Goal: Check status: Check status

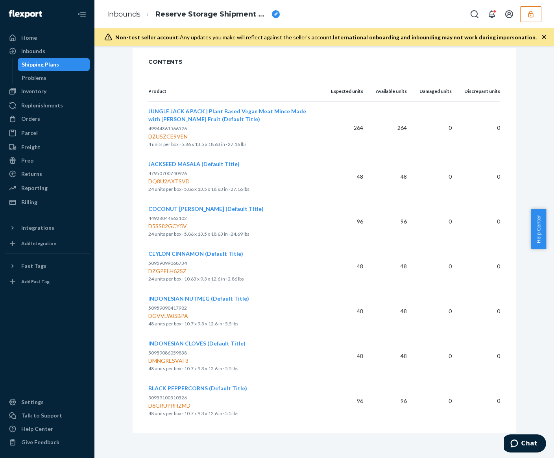
click at [535, 17] on button "button" at bounding box center [530, 14] width 21 height 16
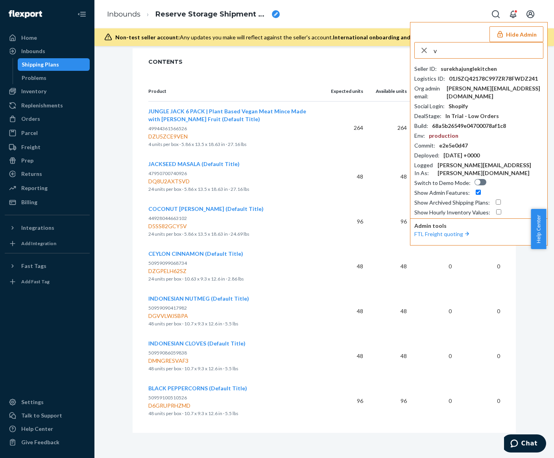
drag, startPoint x: 468, startPoint y: 49, endPoint x: 411, endPoint y: 49, distance: 57.4
click at [411, 49] on div "Hide Admin v Seller ID : surekhajunglekitchen Logistics ID : 01JSZQ42178C997ZR7…" at bounding box center [479, 133] width 138 height 223
type input "airine.mistula@kindredbravely.com"
click at [479, 69] on span "hilaryzonekindredbravelycom" at bounding box center [467, 69] width 91 height 8
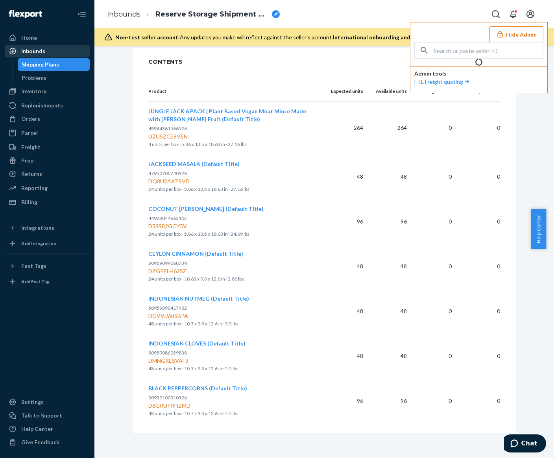
scroll to position [249, 0]
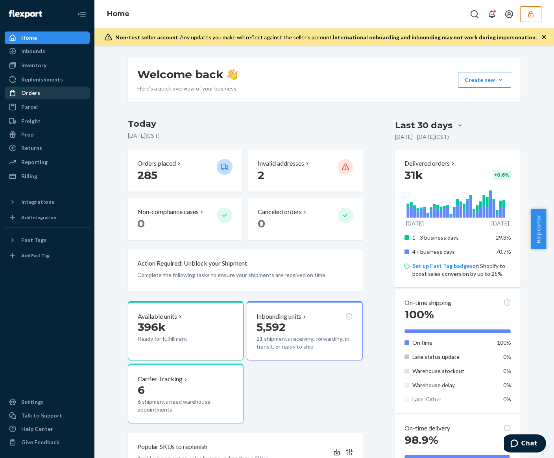
click at [43, 98] on div "Orders" at bounding box center [47, 92] width 83 height 11
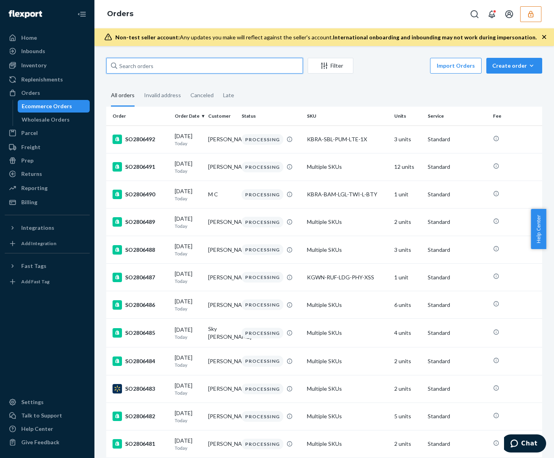
click at [189, 66] on input "text" at bounding box center [204, 66] width 197 height 16
paste input "SO2798531"
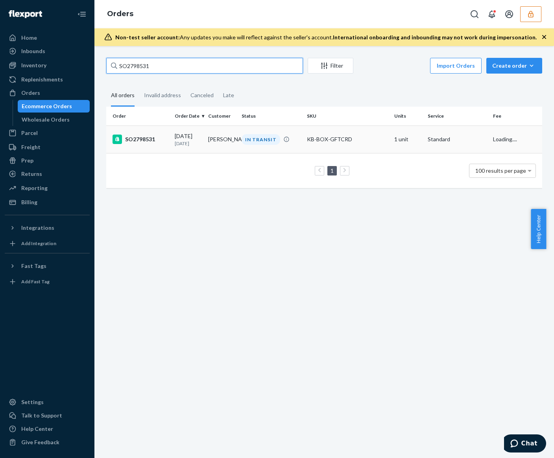
type input "SO2798531"
click at [339, 147] on td "KB-BOX-GFTCRD" at bounding box center [347, 139] width 87 height 28
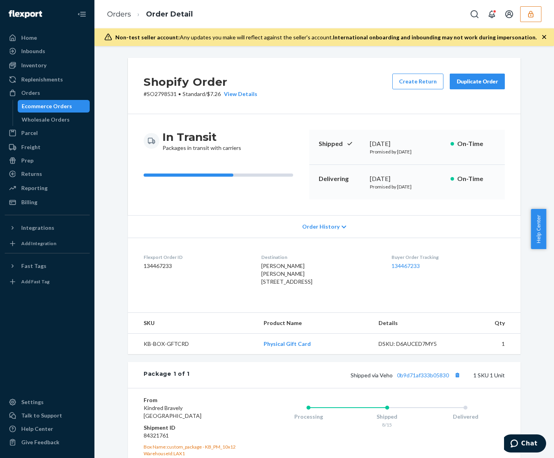
click at [292, 109] on div "Shopify Order # SO2798531 • Standard / $7.26 View Details Create Return Duplica…" at bounding box center [324, 86] width 392 height 56
click at [331, 233] on div "Order History" at bounding box center [324, 226] width 392 height 22
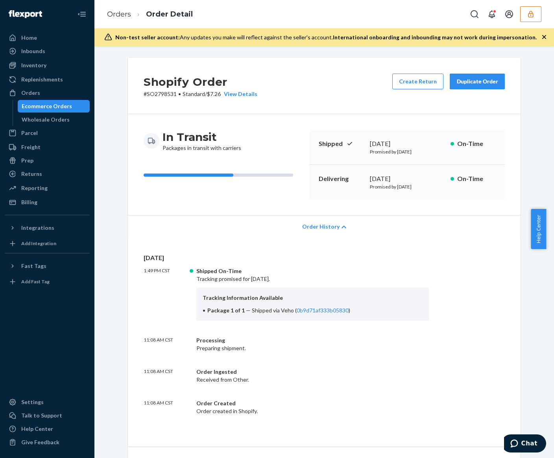
click at [331, 232] on div "Order History" at bounding box center [324, 226] width 392 height 22
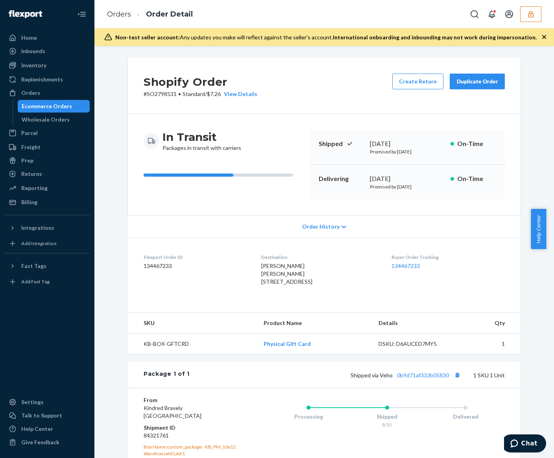
click at [504, 263] on dl "Flexport Order ID 134467233 Destination Lauren Oglesby Lauren Oglesby 405 Rusti…" at bounding box center [324, 271] width 392 height 67
click at [305, 221] on div "Order History" at bounding box center [324, 226] width 392 height 22
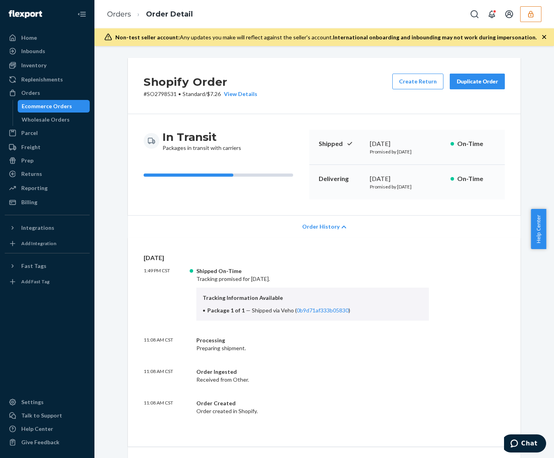
click at [323, 224] on span "Order History" at bounding box center [320, 227] width 37 height 8
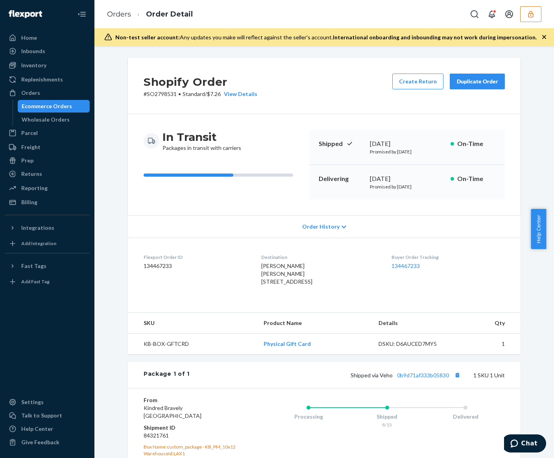
click at [535, 19] on button "button" at bounding box center [530, 14] width 21 height 16
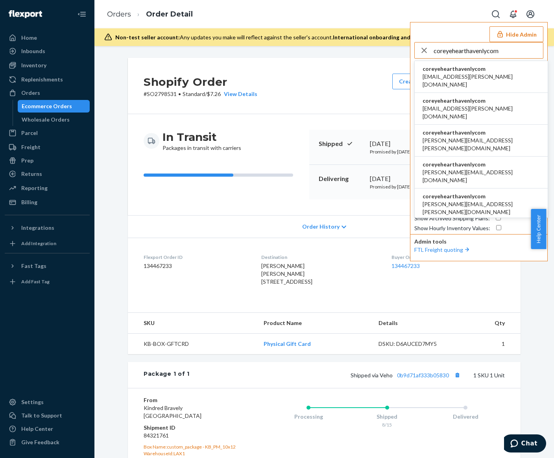
type input "coreyehearthavenlycom"
click at [485, 79] on span "aemil.estvold@havenly.com" at bounding box center [480, 81] width 117 height 16
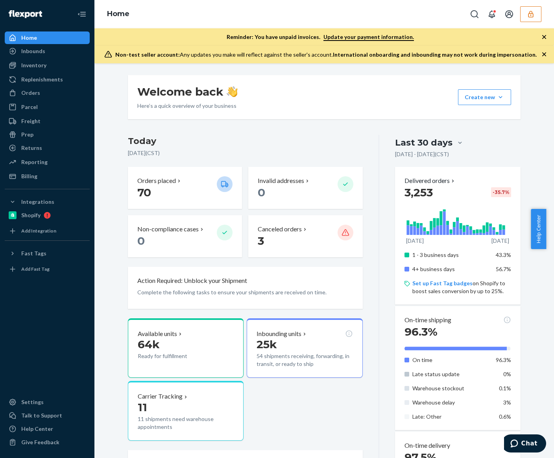
click at [499, 142] on div "Last 30 days" at bounding box center [457, 142] width 125 height 15
click at [413, 143] on input "Last 30 days" at bounding box center [413, 143] width 0 height 0
click at [29, 95] on div "Orders" at bounding box center [30, 93] width 19 height 8
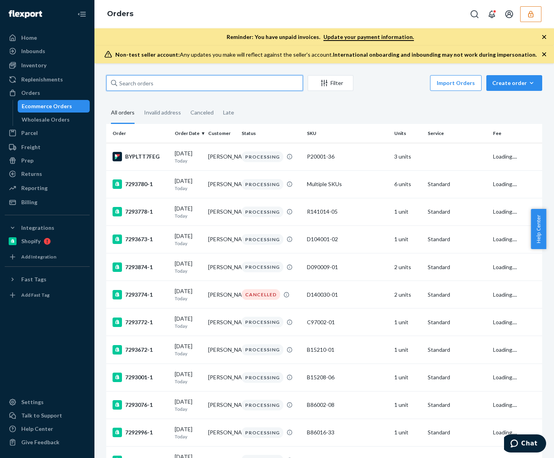
click at [203, 85] on input "text" at bounding box center [204, 83] width 197 height 16
paste input "134835004"
type input "134835004"
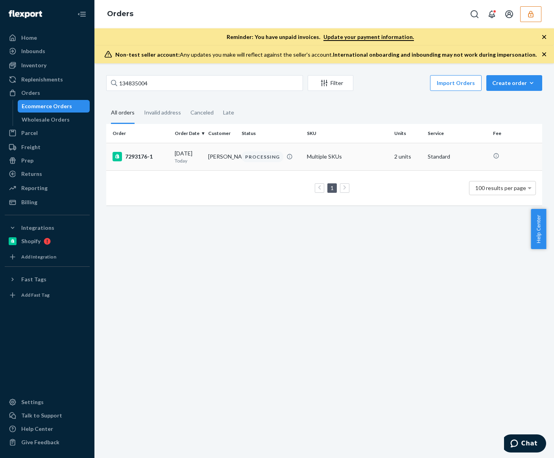
click at [296, 165] on td "PROCESSING" at bounding box center [270, 157] width 65 height 28
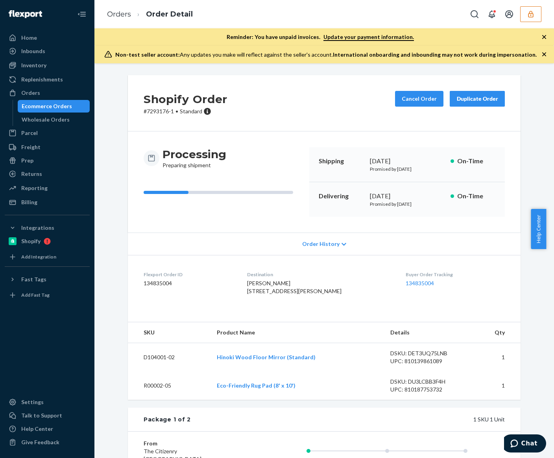
click at [153, 278] on div "Flexport Order ID 134835004" at bounding box center [189, 284] width 91 height 27
copy dd "134835004"
click at [505, 165] on div "Processing Preparing shipment Shipping August 20, 2025 Promised by August 20, 2…" at bounding box center [324, 181] width 392 height 101
click at [258, 286] on span "Kevin Ferri 64 Bayard St Phc Brooklyn, NY 11222-5513 US" at bounding box center [294, 287] width 94 height 15
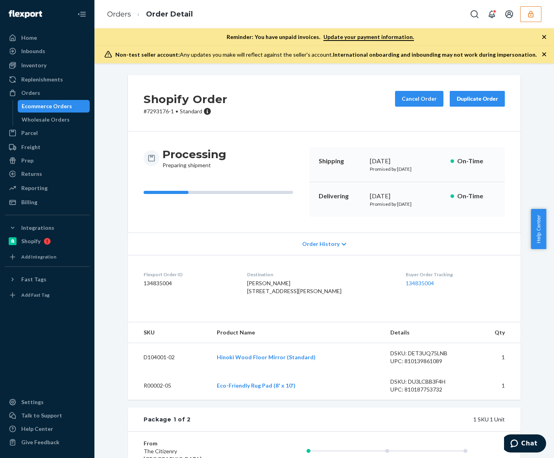
click at [258, 286] on span "Kevin Ferri 64 Bayard St Phc Brooklyn, NY 11222-5513 US" at bounding box center [294, 287] width 94 height 15
copy span "Kevin Ferri"
click at [153, 282] on dd "134835004" at bounding box center [189, 283] width 91 height 8
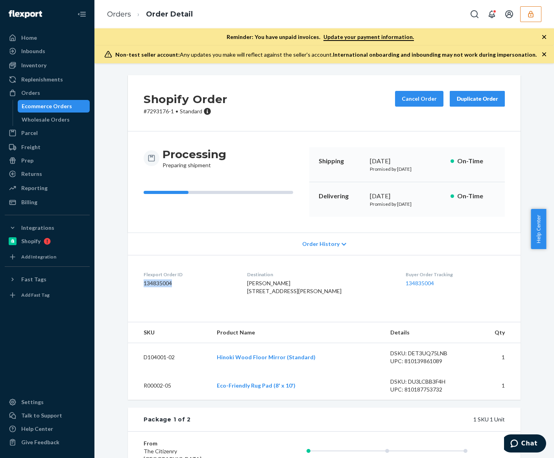
copy dd "134835004"
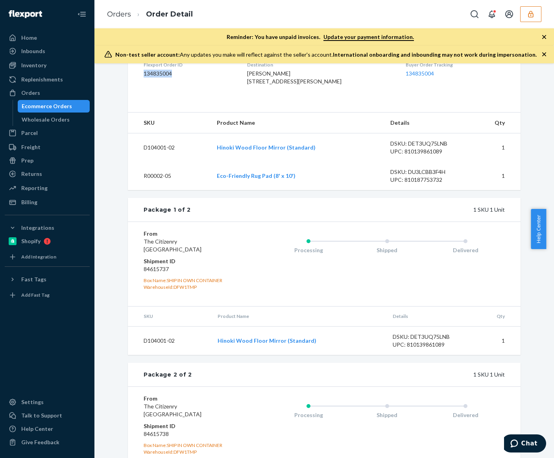
scroll to position [306, 0]
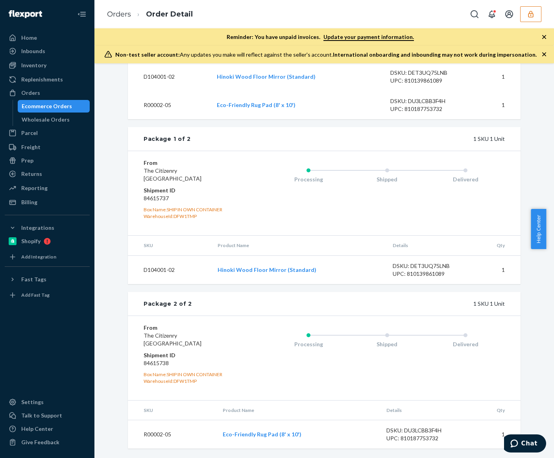
click at [156, 197] on dd "84615737" at bounding box center [191, 198] width 94 height 8
copy dd "84615737"
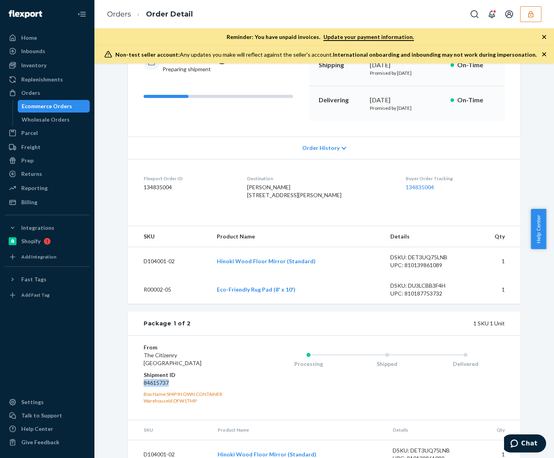
scroll to position [0, 0]
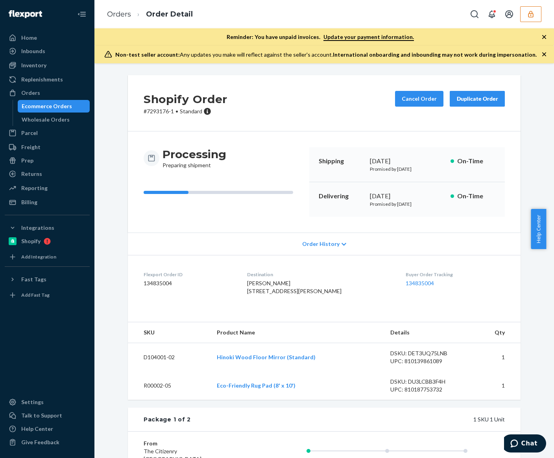
click at [153, 285] on dd "134835004" at bounding box center [189, 283] width 91 height 8
copy dd "134835004"
click at [120, 13] on link "Orders" at bounding box center [119, 14] width 24 height 9
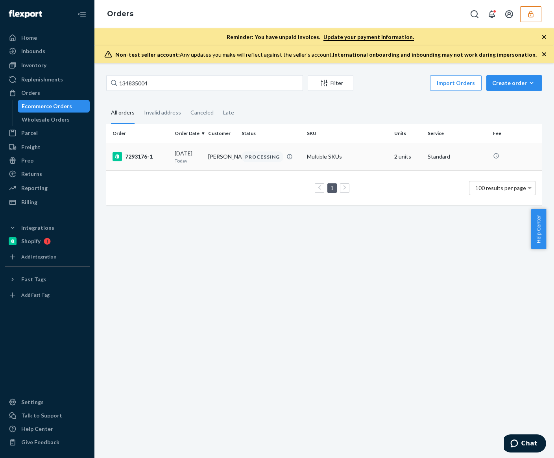
click at [282, 157] on div "PROCESSING" at bounding box center [271, 156] width 62 height 11
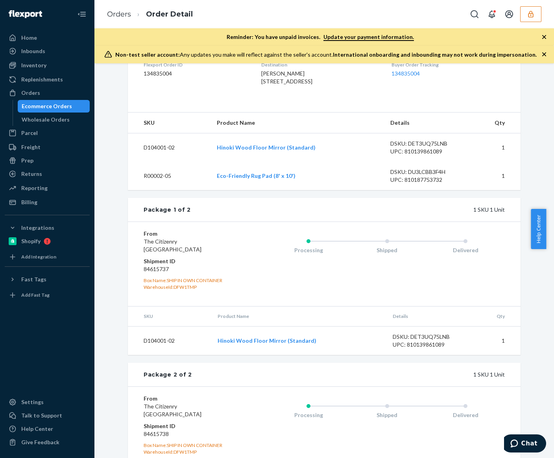
scroll to position [298, 0]
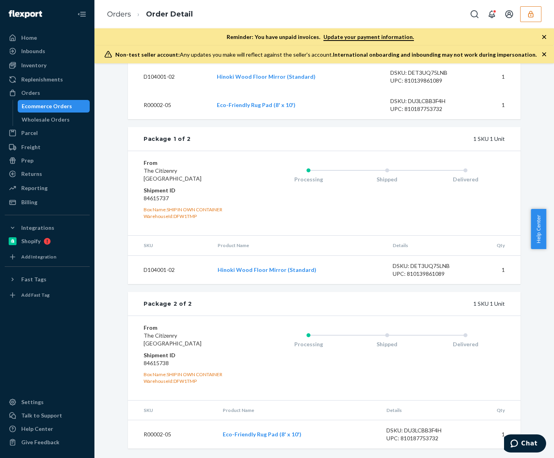
click at [521, 17] on button "button" at bounding box center [530, 14] width 21 height 16
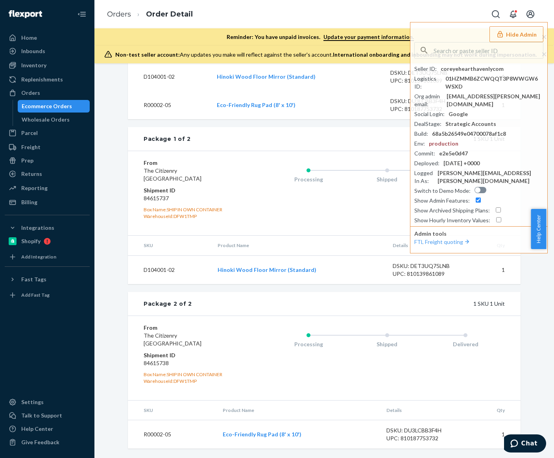
click at [359, 13] on div "Orders Order Detail Hide Admin Seller ID : coreyehearthavenlycom Logistics ID :…" at bounding box center [323, 14] width 459 height 28
click at [115, 15] on link "Orders" at bounding box center [119, 14] width 24 height 9
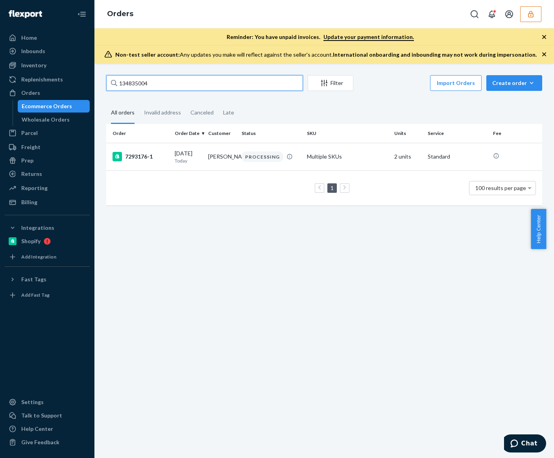
click at [153, 79] on input "134835004" at bounding box center [204, 83] width 197 height 16
paste input "688665"
type input "134688665"
click at [291, 167] on td "IN TRANSIT" at bounding box center [270, 157] width 65 height 28
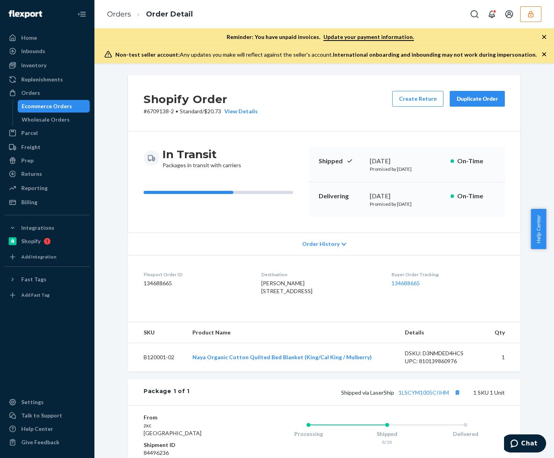
scroll to position [136, 0]
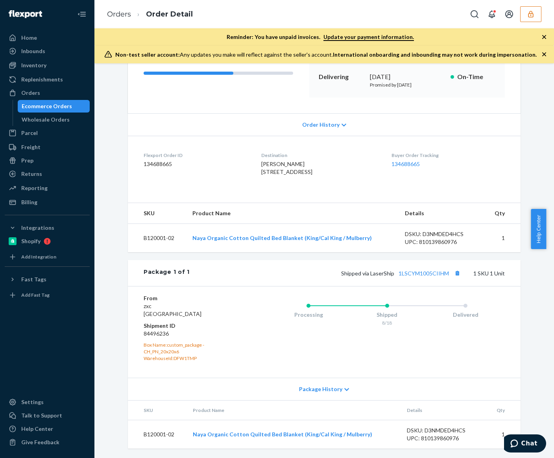
click at [153, 332] on dd "84496236" at bounding box center [191, 334] width 94 height 8
copy dd "84496236"
click at [452, 273] on button "Copy tracking number" at bounding box center [457, 273] width 10 height 10
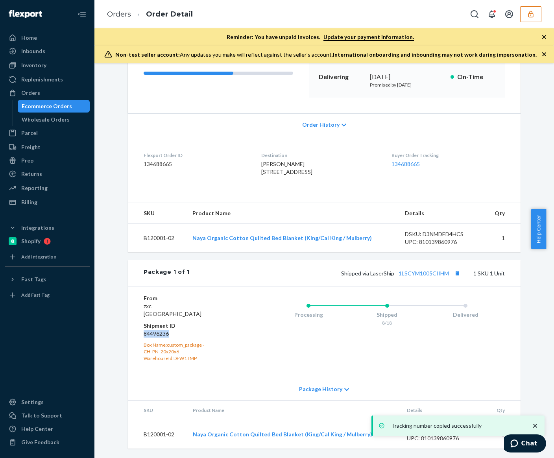
click at [162, 336] on dd "84496236" at bounding box center [191, 334] width 94 height 8
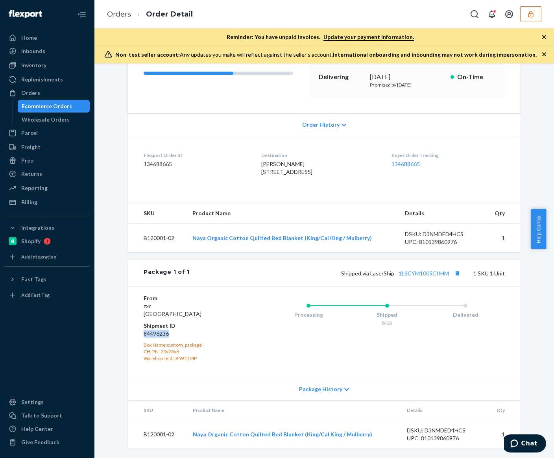
scroll to position [0, 0]
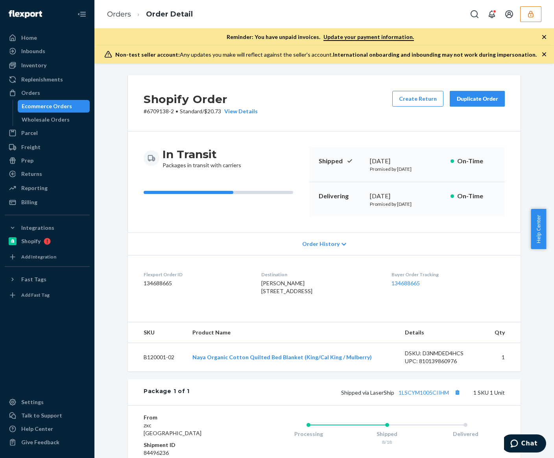
click at [144, 283] on dd "134688665" at bounding box center [196, 283] width 105 height 8
click at [147, 284] on dd "134688665" at bounding box center [196, 283] width 105 height 8
copy dd "134688665"
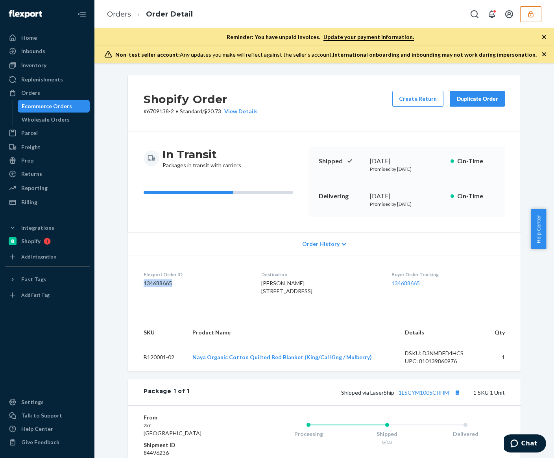
drag, startPoint x: 528, startPoint y: 274, endPoint x: 510, endPoint y: 269, distance: 18.8
click at [528, 274] on div "Shopify Order # 6709138-2 • Standard / $20.73 View Details Create Return Duplic…" at bounding box center [324, 326] width 448 height 502
drag, startPoint x: 138, startPoint y: 112, endPoint x: 170, endPoint y: 113, distance: 31.5
click at [170, 113] on div "Shopify Order # 6709138-2 • Standard / $20.73 View Details Create Return Duplic…" at bounding box center [324, 103] width 392 height 56
copy p "# 6709138-2"
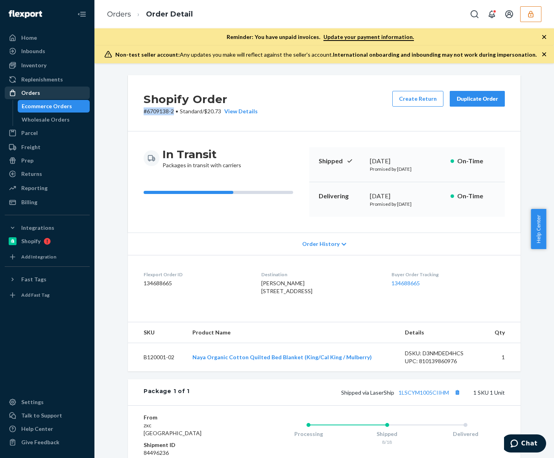
click at [49, 94] on div "Orders" at bounding box center [47, 92] width 83 height 11
click at [155, 109] on p "# 6709138-2 • Standard / $20.73 View Details" at bounding box center [201, 111] width 114 height 8
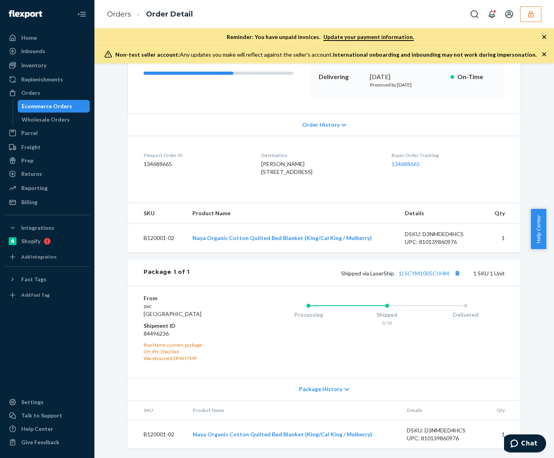
click at [306, 121] on span "Order History" at bounding box center [320, 125] width 37 height 8
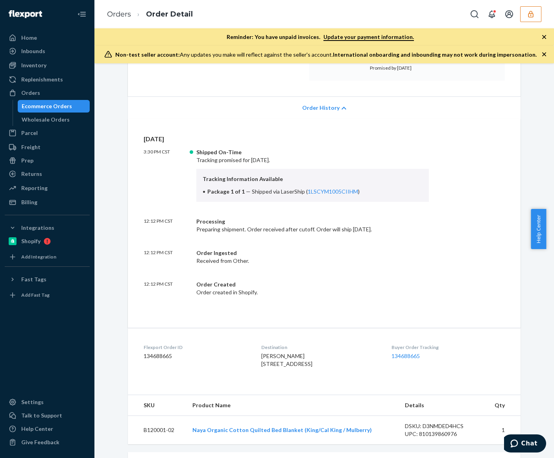
scroll to position [0, 0]
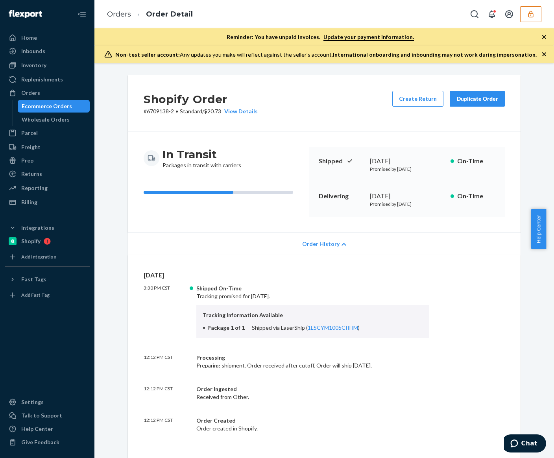
click at [332, 242] on span "Order History" at bounding box center [320, 244] width 37 height 8
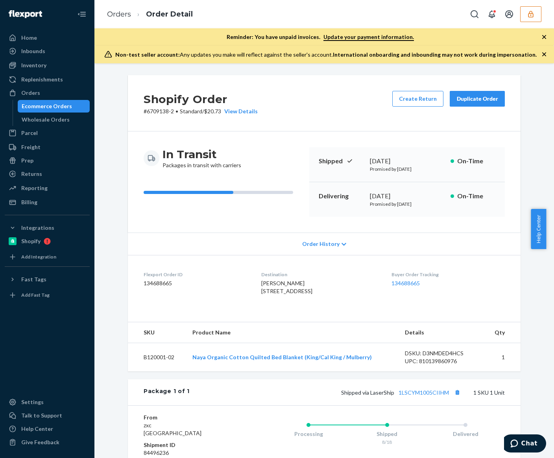
click at [314, 242] on span "Order History" at bounding box center [320, 244] width 37 height 8
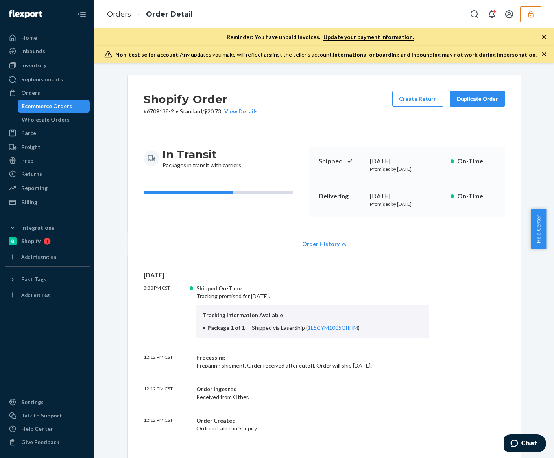
click at [523, 19] on button "button" at bounding box center [530, 14] width 21 height 16
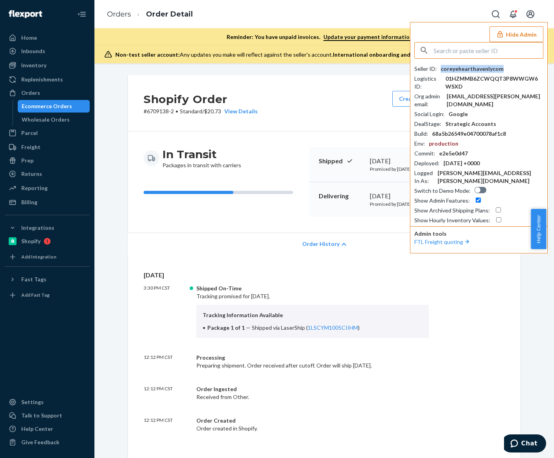
click at [481, 65] on div "coreyehearthavenlycom" at bounding box center [471, 69] width 63 height 8
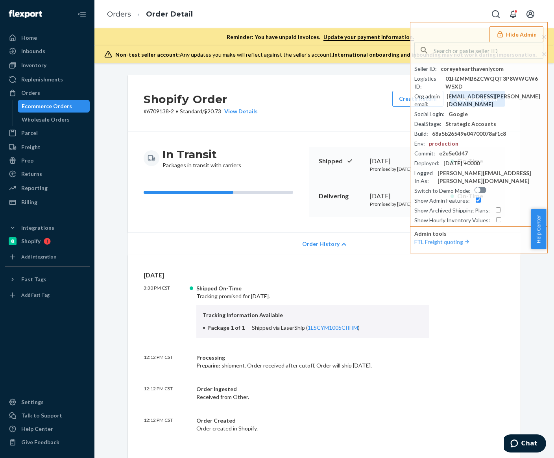
click at [122, 403] on div "Shopify Order # 6709138-2 • Standard / $20.73 View Details Create Return Duplic…" at bounding box center [324, 425] width 404 height 701
click at [42, 200] on div "Billing" at bounding box center [47, 202] width 83 height 11
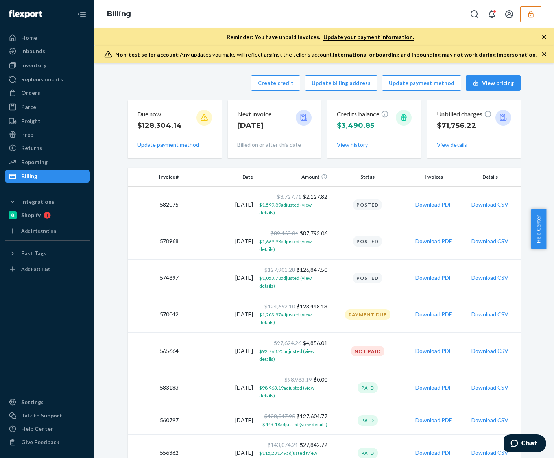
click at [541, 11] on div "Billing" at bounding box center [323, 14] width 459 height 28
click at [534, 14] on button "button" at bounding box center [530, 14] width 21 height 16
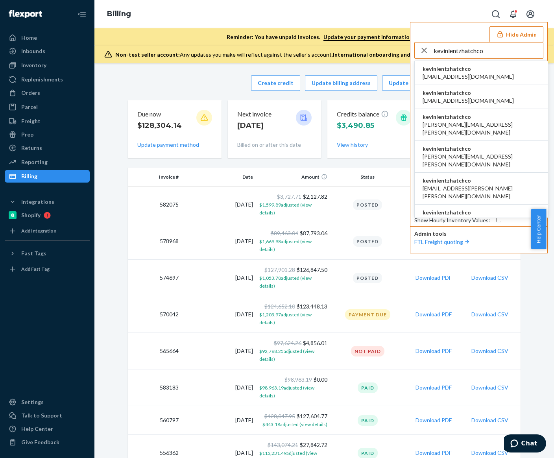
type input "kevinlentzhatchco"
click at [492, 72] on li "kevinlentzhatchco abhi@hatch.co" at bounding box center [480, 73] width 133 height 24
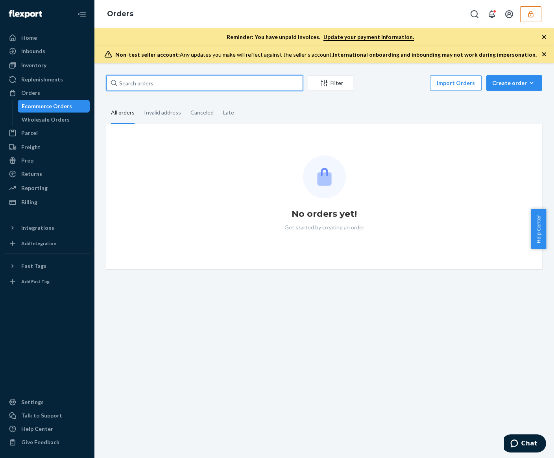
click at [168, 87] on input "text" at bounding box center [204, 83] width 197 height 16
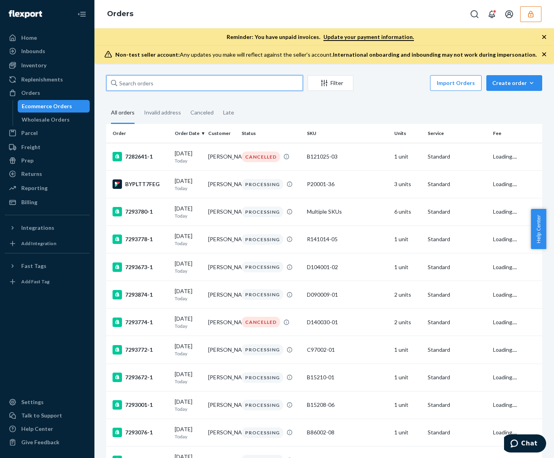
paste input "438338"
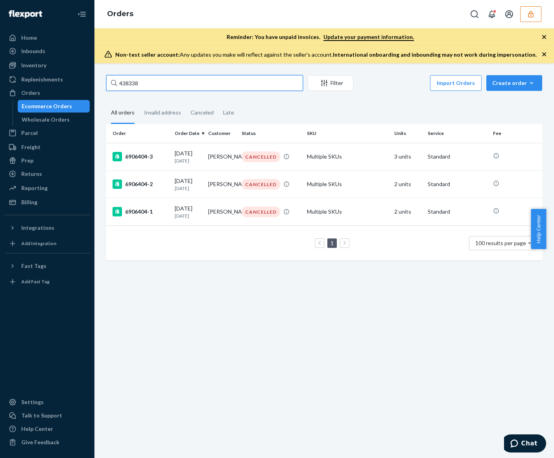
type input "438338"
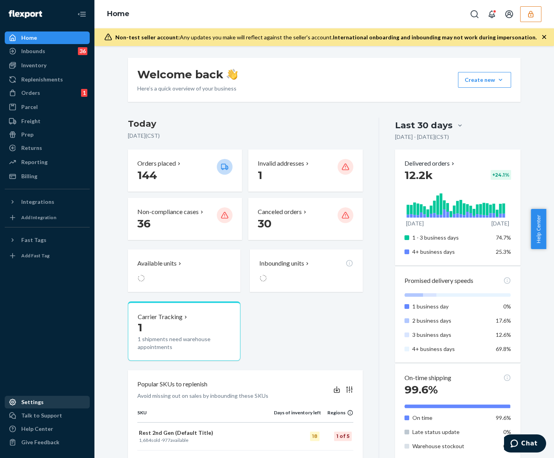
click at [35, 403] on div "Settings" at bounding box center [32, 402] width 22 height 8
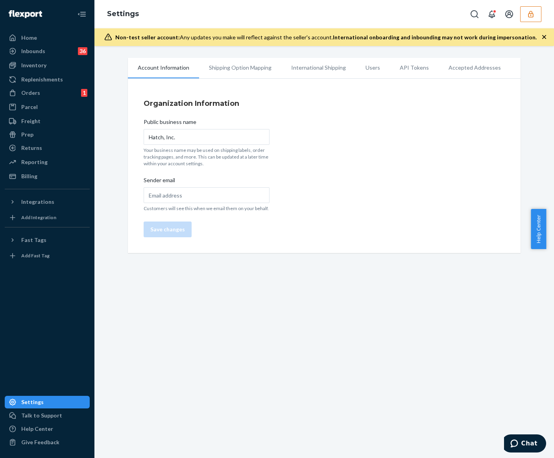
click at [362, 68] on li "Users" at bounding box center [372, 68] width 34 height 20
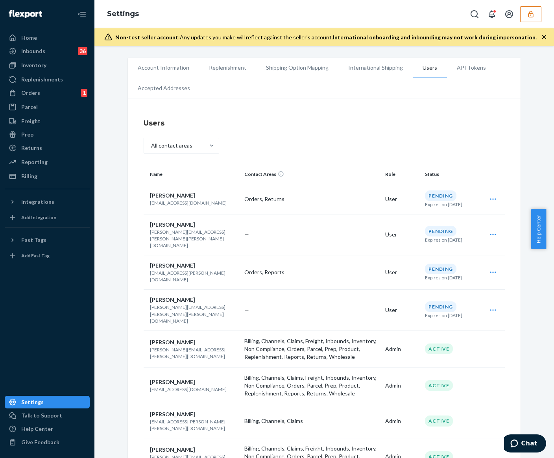
scroll to position [52, 0]
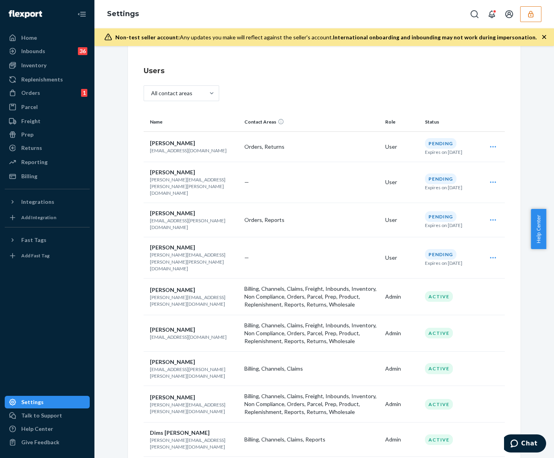
click at [378, 98] on div "All contact areas" at bounding box center [324, 94] width 361 height 18
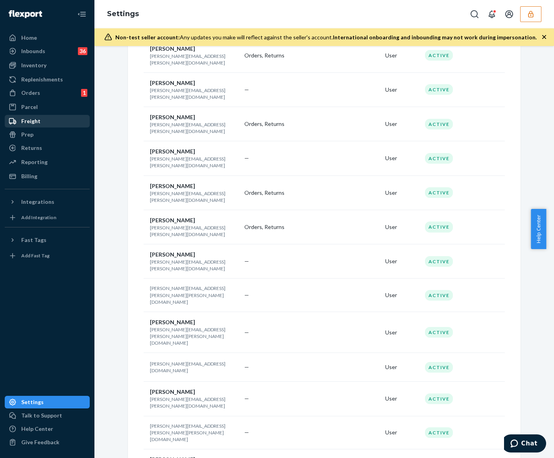
click at [37, 120] on div "Freight" at bounding box center [30, 121] width 19 height 8
click at [540, 103] on div "Account Information Replenishment Shipping Option Mapping International Shippin…" at bounding box center [323, 252] width 459 height 412
click at [525, 16] on button "button" at bounding box center [530, 14] width 21 height 16
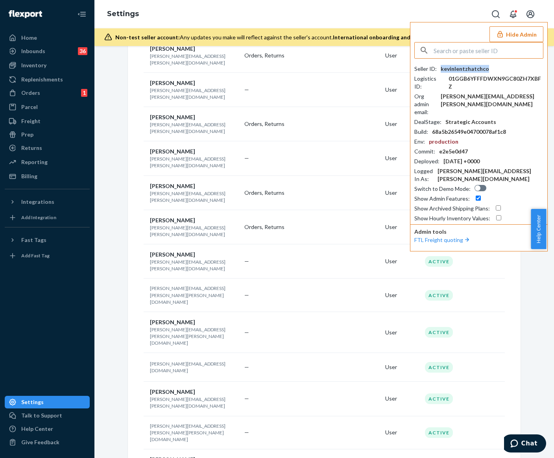
click at [460, 65] on div "kevinlentzhatchco" at bounding box center [464, 69] width 48 height 8
click at [466, 71] on div "kevinlentzhatchco" at bounding box center [464, 69] width 48 height 8
click at [523, 293] on div "Account Information Replenishment Shipping Option Mapping International Shippin…" at bounding box center [324, 240] width 448 height 3216
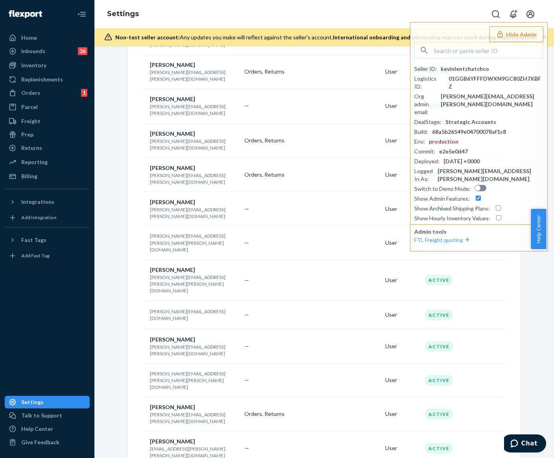
click at [194, 445] on p "lauren.mutascio@hatch.co" at bounding box center [194, 451] width 88 height 13
copy p "lauren.mutascio@hatch.co"
click at [531, 323] on div "Account Information Replenishment Shipping Option Mapping International Shippin…" at bounding box center [324, 188] width 448 height 3216
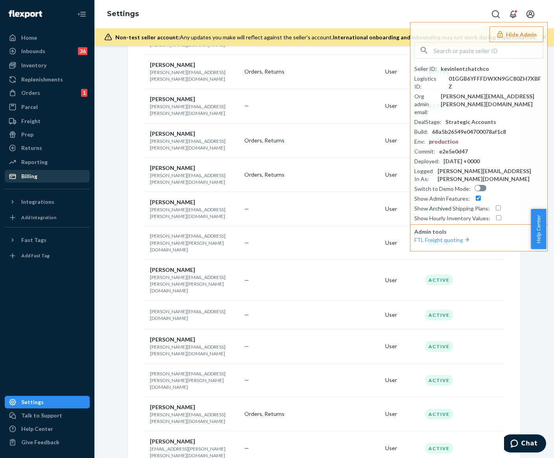
click at [50, 179] on div "Billing" at bounding box center [47, 176] width 83 height 11
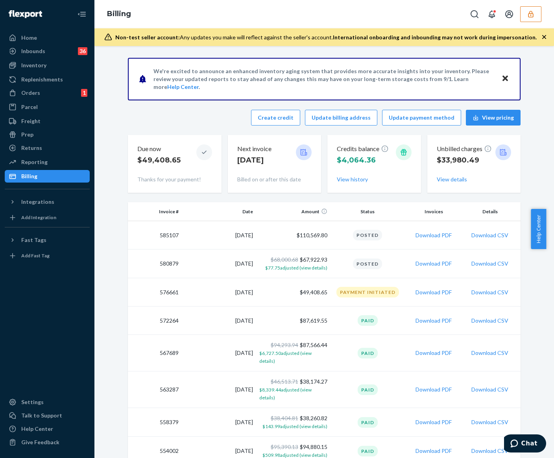
click at [525, 19] on button "button" at bounding box center [530, 14] width 21 height 16
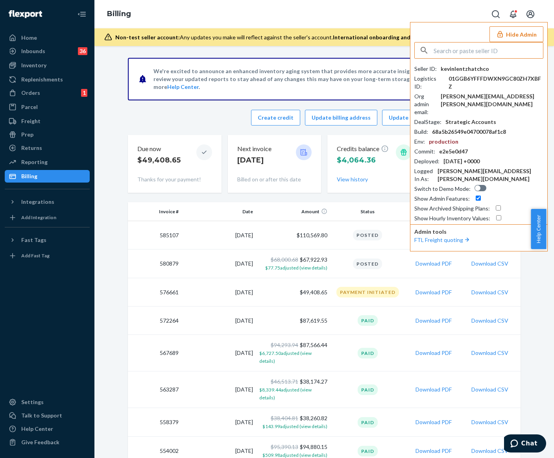
click at [525, 19] on button "Open account menu" at bounding box center [530, 14] width 16 height 16
click at [190, 120] on div "Create credit Update billing address Update payment method View pricing" at bounding box center [324, 118] width 392 height 16
click at [513, 32] on button "Hide Admin" at bounding box center [516, 34] width 54 height 16
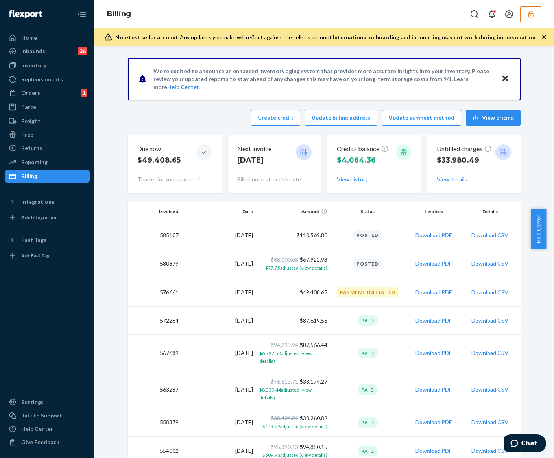
click at [527, 17] on icon "button" at bounding box center [531, 14] width 8 height 8
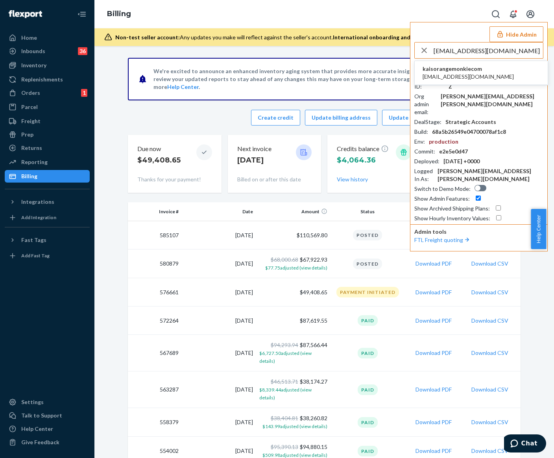
type input "kai.s@orangemonkie.com"
click at [499, 69] on li "kaisorangemonkiecom kai.s@orangemonkie.com" at bounding box center [480, 73] width 133 height 24
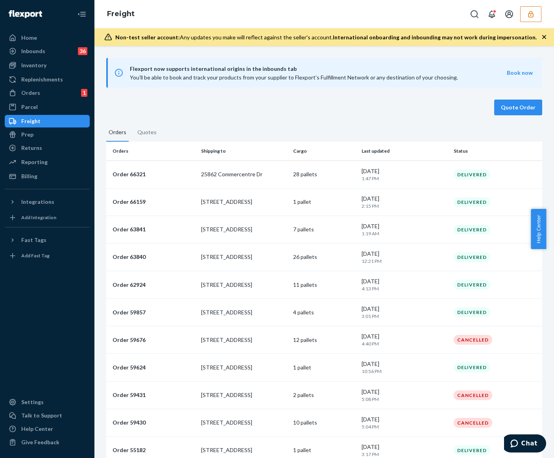
click at [152, 133] on button "Quotes" at bounding box center [147, 134] width 24 height 13
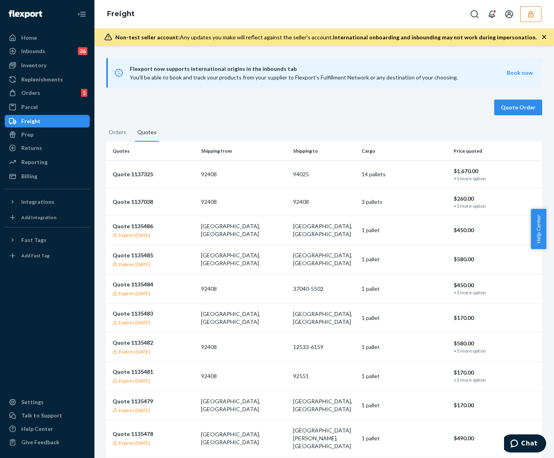
click at [109, 134] on button "Orders" at bounding box center [117, 134] width 22 height 13
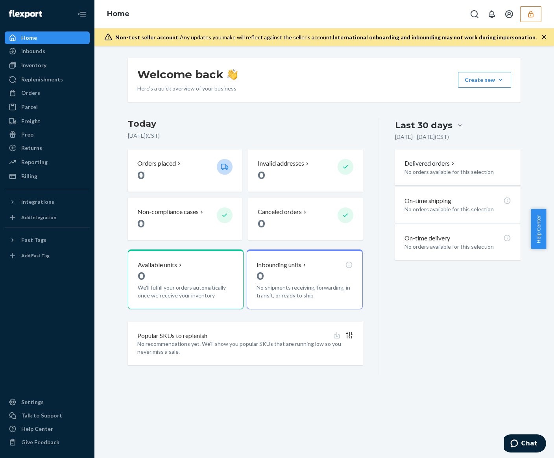
click at [531, 13] on icon "button" at bounding box center [531, 14] width 8 height 8
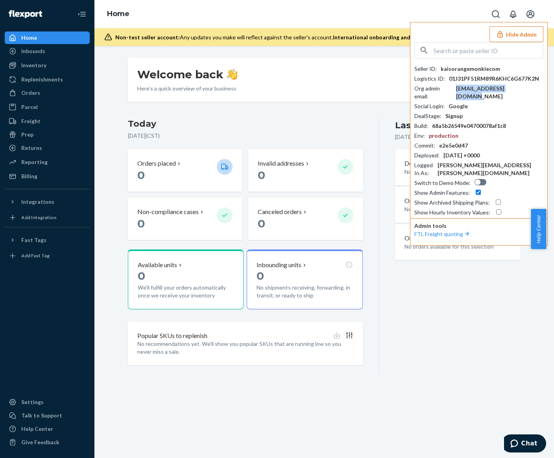
drag, startPoint x: 525, startPoint y: 89, endPoint x: 460, endPoint y: 88, distance: 65.7
click at [460, 88] on div "Org admin email : [PERSON_NAME][EMAIL_ADDRESS][DOMAIN_NAME]" at bounding box center [478, 93] width 129 height 16
copy div "[EMAIL_ADDRESS][DOMAIN_NAME]"
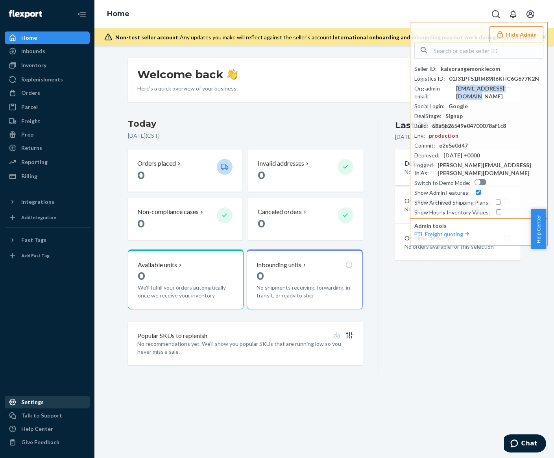
click at [62, 396] on div "Settings" at bounding box center [47, 401] width 83 height 11
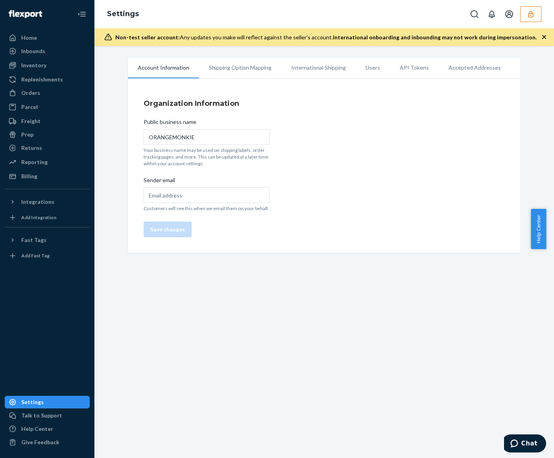
click at [368, 65] on li "Users" at bounding box center [372, 68] width 34 height 20
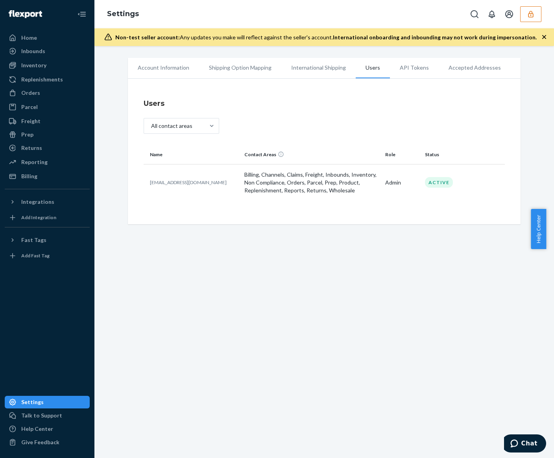
click at [172, 181] on p "[EMAIL_ADDRESS][DOMAIN_NAME]" at bounding box center [194, 182] width 88 height 7
copy p "[EMAIL_ADDRESS][DOMAIN_NAME]"
click at [168, 189] on td "[EMAIL_ADDRESS][DOMAIN_NAME]" at bounding box center [193, 182] width 98 height 37
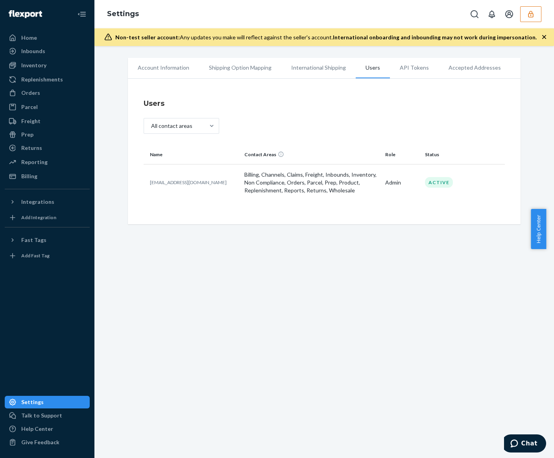
click at [167, 180] on p "[EMAIL_ADDRESS][DOMAIN_NAME]" at bounding box center [194, 182] width 88 height 7
copy p "[EMAIL_ADDRESS][DOMAIN_NAME]"
click at [31, 33] on div "Home" at bounding box center [47, 37] width 83 height 11
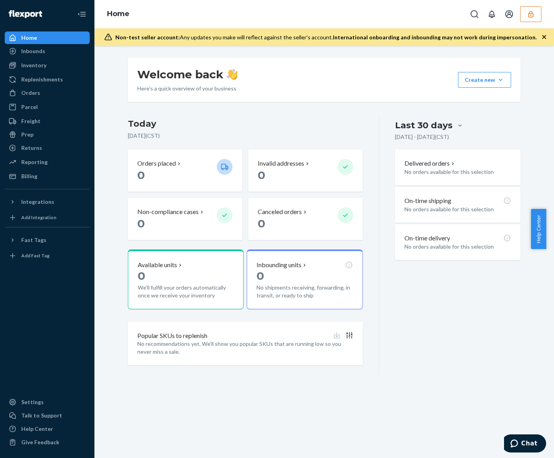
click at [532, 20] on button "button" at bounding box center [530, 14] width 21 height 16
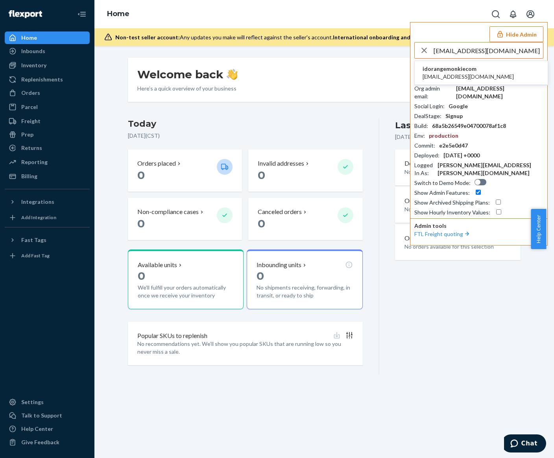
type input "[EMAIL_ADDRESS][DOMAIN_NAME]"
click at [459, 72] on span "idorangemonkiecom" at bounding box center [467, 69] width 91 height 8
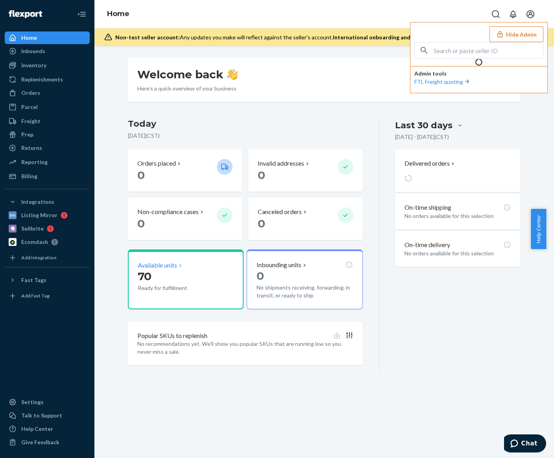
click at [167, 285] on p "Ready for fulfillment" at bounding box center [174, 288] width 73 height 8
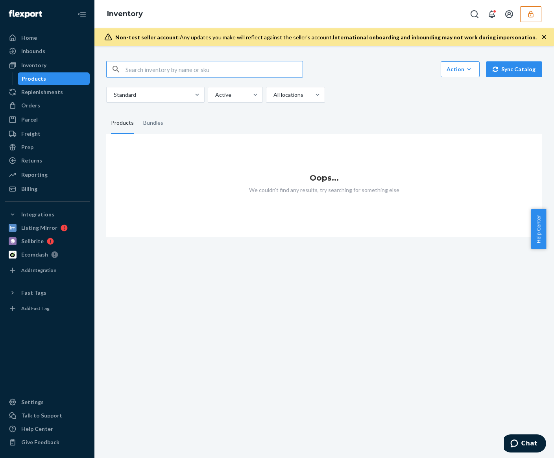
click at [522, 15] on button "button" at bounding box center [530, 14] width 21 height 16
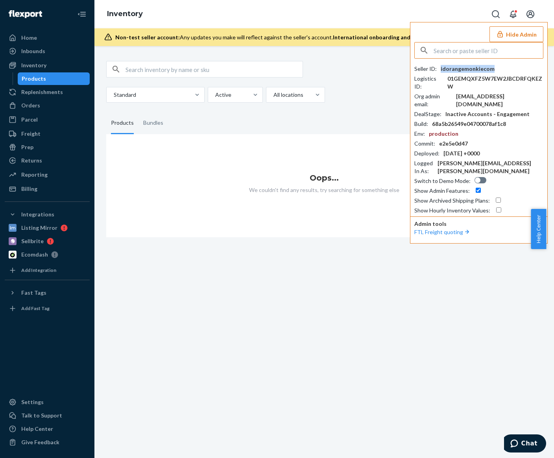
click at [479, 69] on div "idorangemonkiecom" at bounding box center [467, 69] width 54 height 8
click at [452, 52] on input "text" at bounding box center [487, 50] width 109 height 16
paste input "arcticzonecainnovationscom"
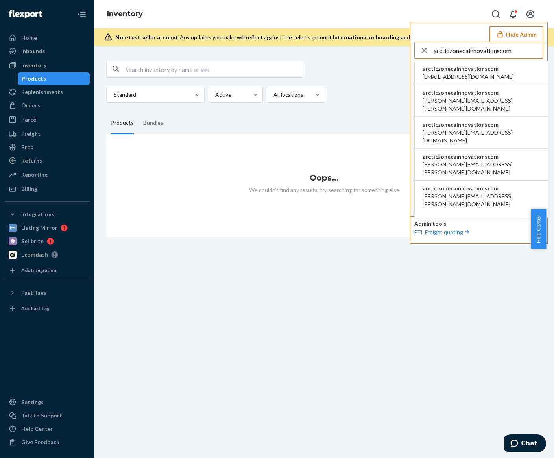
type input "arcticzonecainnovationscom"
click at [473, 71] on span "arcticzonecainnovationscom" at bounding box center [467, 69] width 91 height 8
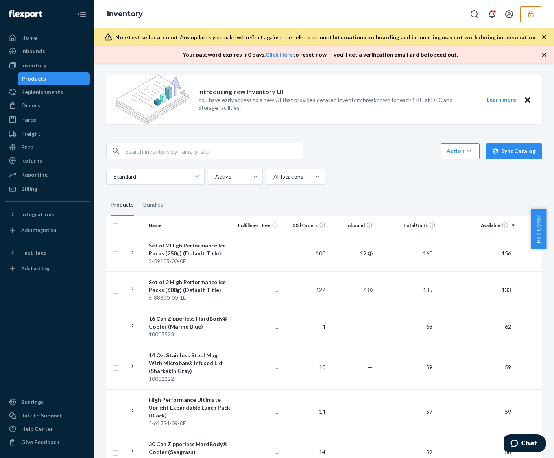
click at [531, 17] on icon "button" at bounding box center [530, 14] width 5 height 7
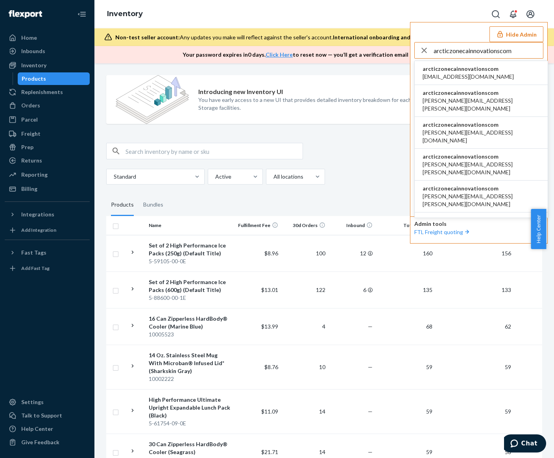
type input "arcticzonecainnovationscom"
click at [473, 68] on span "arcticzonecainnovationscom" at bounding box center [467, 69] width 91 height 8
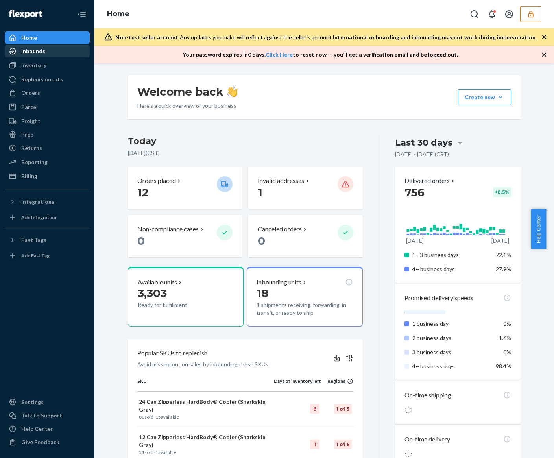
click at [51, 49] on div "Inbounds" at bounding box center [47, 51] width 83 height 11
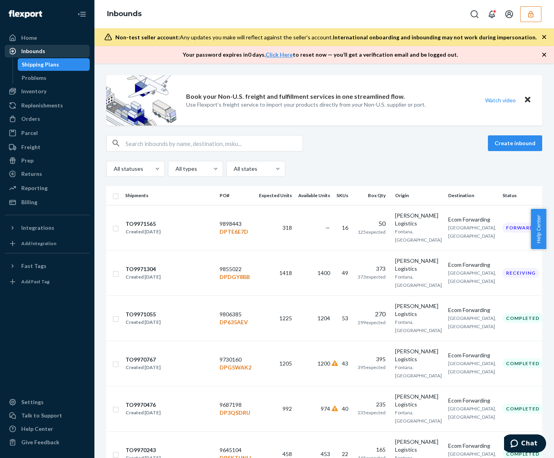
click at [46, 49] on div "Inbounds" at bounding box center [47, 51] width 83 height 11
click at [172, 142] on input "text" at bounding box center [213, 143] width 177 height 16
paste input "9730160"
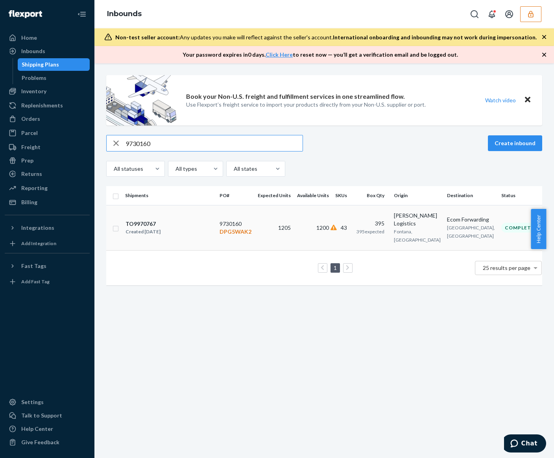
type input "9730160"
click at [195, 227] on div "TO9970767 Created May 7, 2025" at bounding box center [169, 227] width 88 height 17
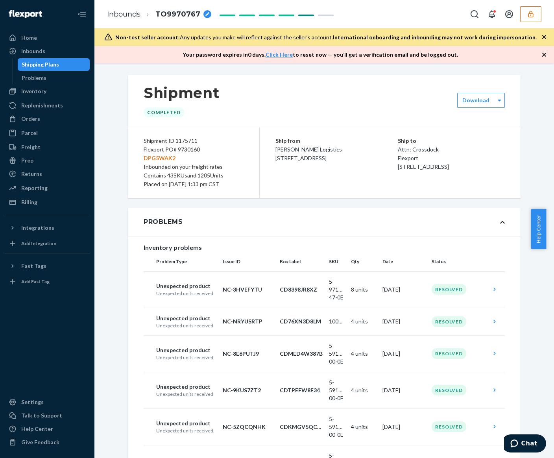
click at [187, 151] on div "Flexport PO# 9730160 DPG5WAK2" at bounding box center [194, 153] width 100 height 17
click at [188, 151] on div "Flexport PO# 9730160 DPG5WAK2" at bounding box center [194, 153] width 100 height 17
copy div "9730160"
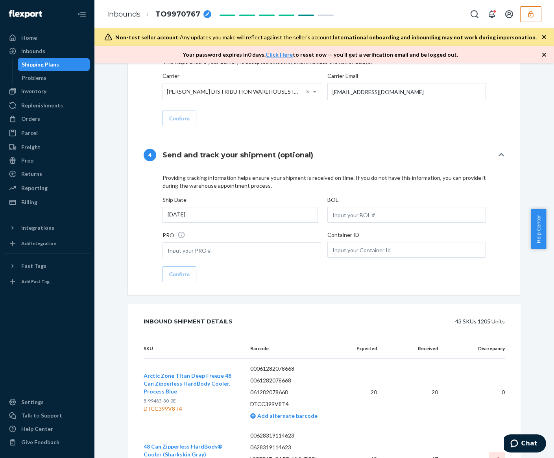
scroll to position [1730, 0]
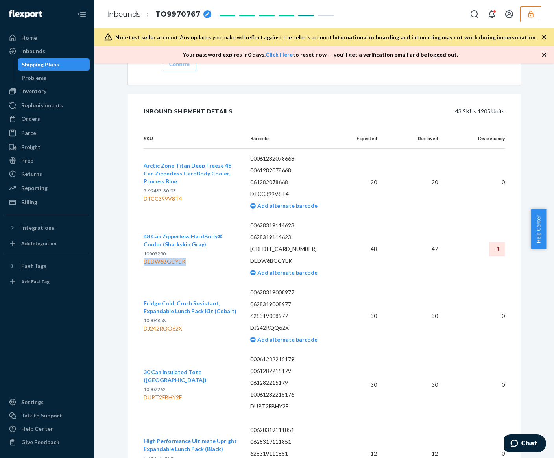
drag, startPoint x: 189, startPoint y: 252, endPoint x: 139, endPoint y: 252, distance: 49.6
click at [144, 258] on div "DEDW6BGCYEK" at bounding box center [191, 262] width 94 height 8
copy div "DEDW6BGCYEK"
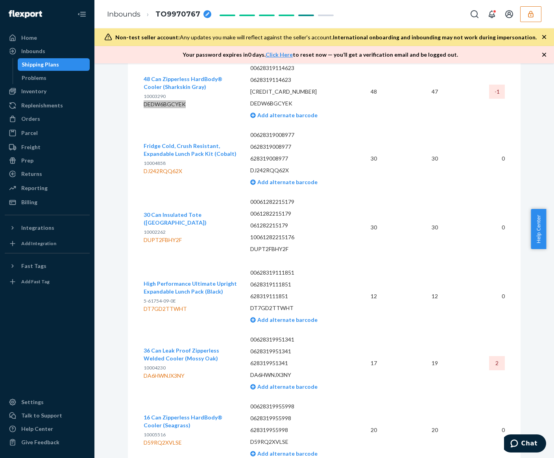
scroll to position [1992, 0]
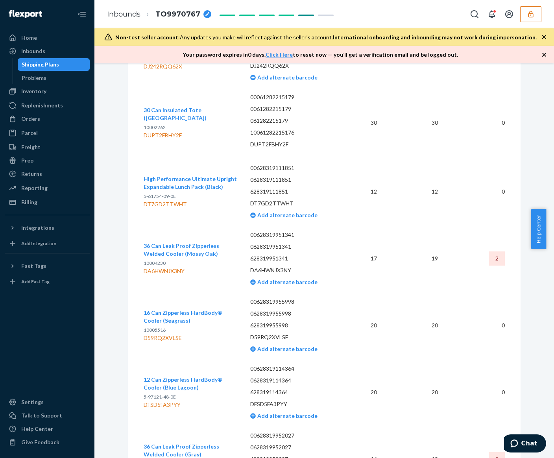
click at [164, 267] on div "DA6HWNJX3NY" at bounding box center [191, 271] width 94 height 8
copy div "DA6HWNJX3NY"
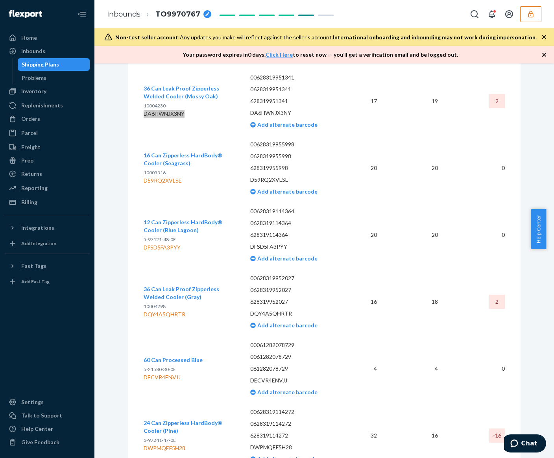
scroll to position [2202, 0]
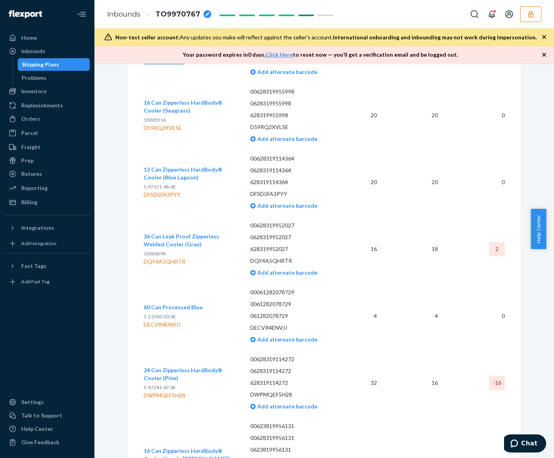
click at [149, 250] on span "10004298" at bounding box center [155, 253] width 22 height 6
click at [149, 258] on div "DQY4A5QHRTR" at bounding box center [191, 262] width 94 height 8
copy div "DQY4A5QHRTR"
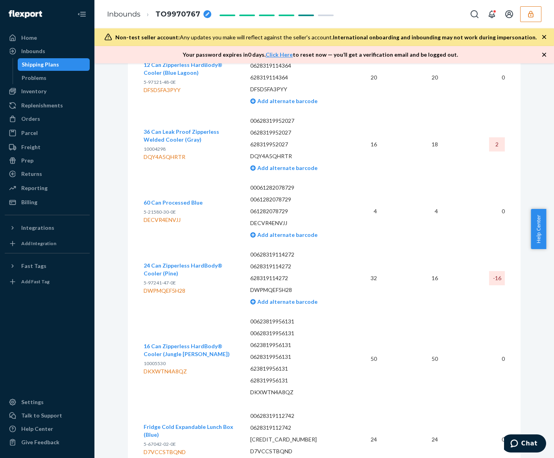
click at [172, 287] on div "DWPMQEF5H28" at bounding box center [191, 291] width 94 height 8
copy div "DWPMQEF5H28"
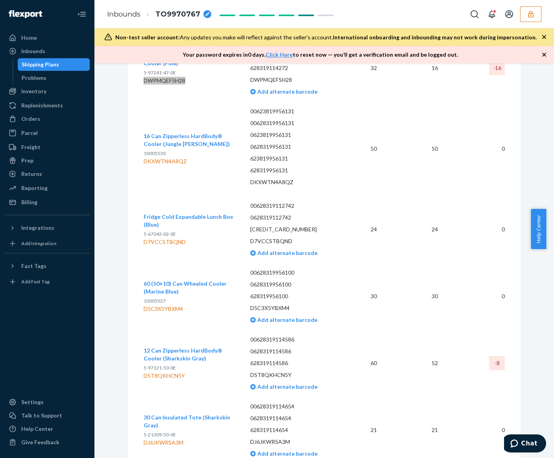
scroll to position [2621, 0]
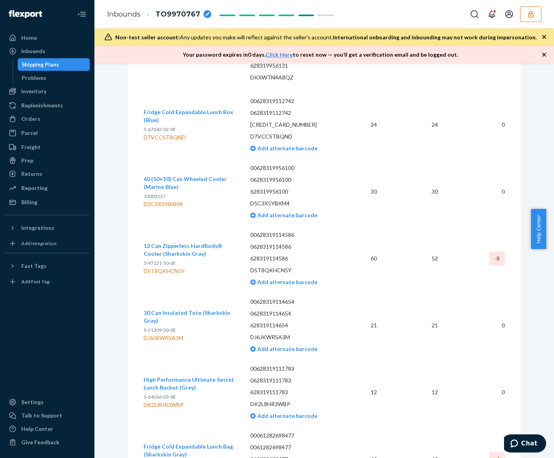
click at [165, 267] on div "DST8QKHCN5Y" at bounding box center [191, 271] width 94 height 8
copy div "DST8QKHCN5Y"
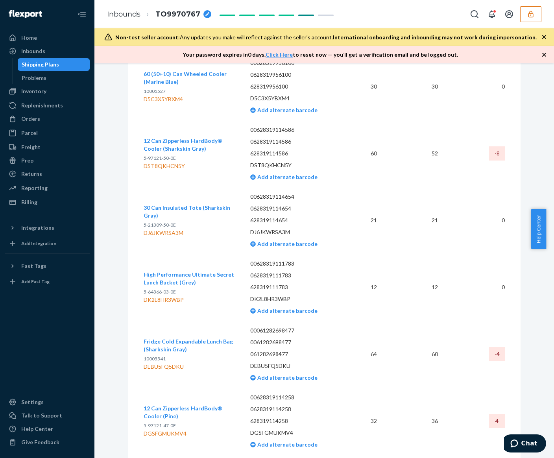
click at [164, 363] on div "DEBU5FQ5DKU" at bounding box center [191, 367] width 94 height 8
click at [162, 363] on div "DEBU5FQ5DKU" at bounding box center [191, 367] width 94 height 8
copy div "DEBU5FQ5DKU"
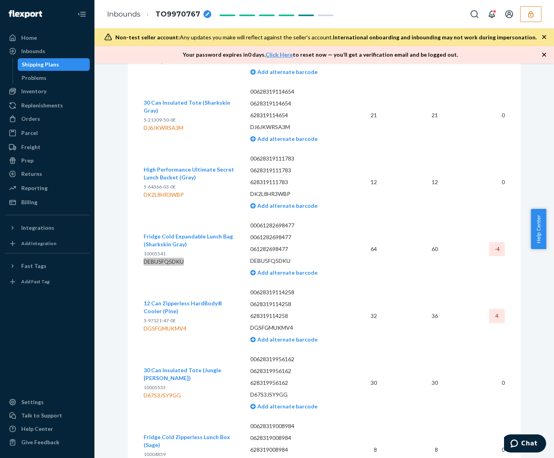
scroll to position [2884, 0]
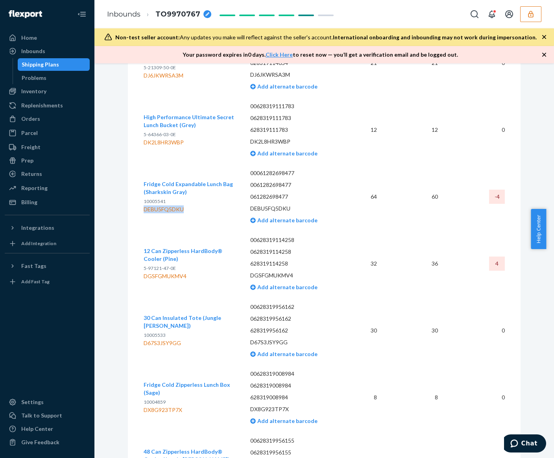
click at [150, 272] on div "DGSFGMUKMV4" at bounding box center [191, 276] width 94 height 8
copy div "DGSFGMUKMV4"
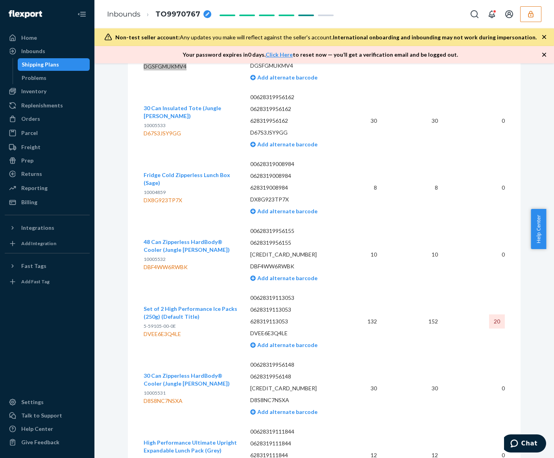
scroll to position [3198, 0]
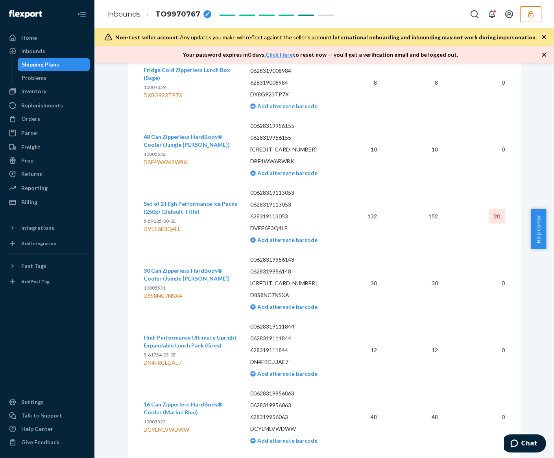
click at [153, 225] on div "DVEE6E3Q4LE" at bounding box center [191, 229] width 94 height 8
copy div "DVEE6E3Q4LE"
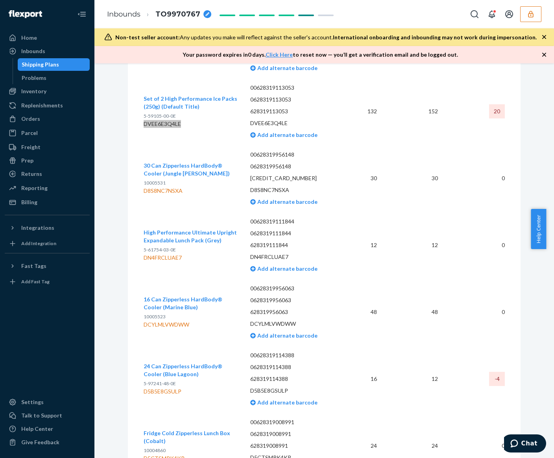
scroll to position [3461, 0]
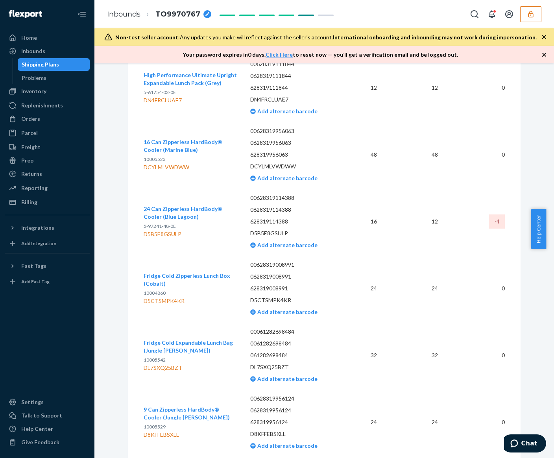
click at [168, 230] on div "D5B5E8GSULP" at bounding box center [191, 234] width 94 height 8
copy div "D5B5E8GSULP"
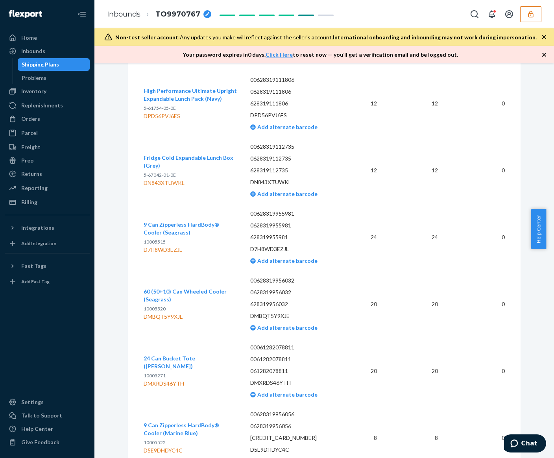
scroll to position [4353, 0]
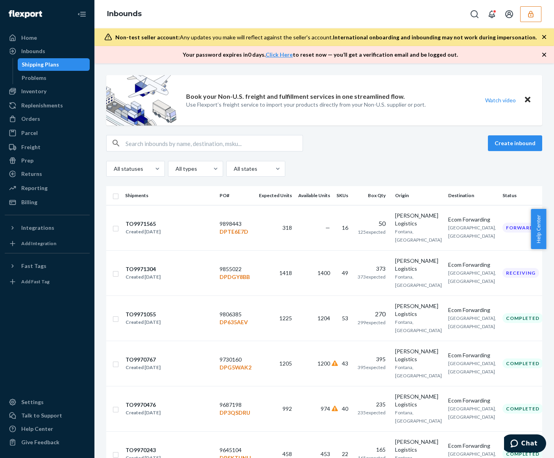
click at [158, 141] on input "text" at bounding box center [213, 143] width 177 height 16
paste input "9806385"
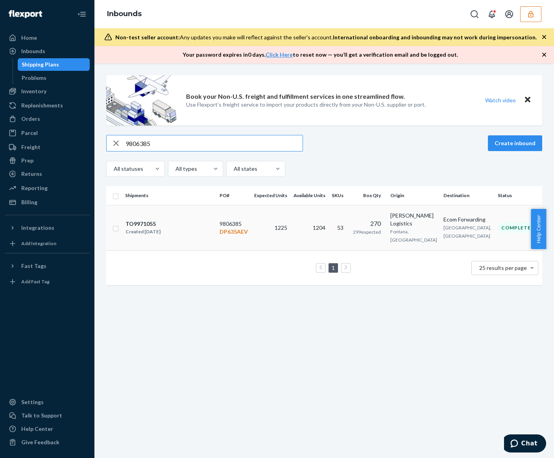
type input "9806385"
click at [263, 223] on td "1225" at bounding box center [270, 227] width 39 height 45
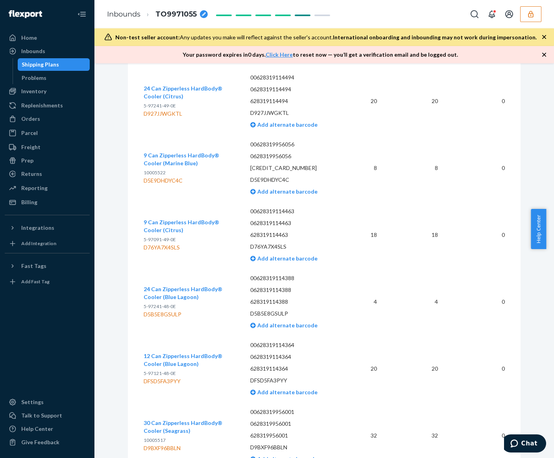
scroll to position [3722, 0]
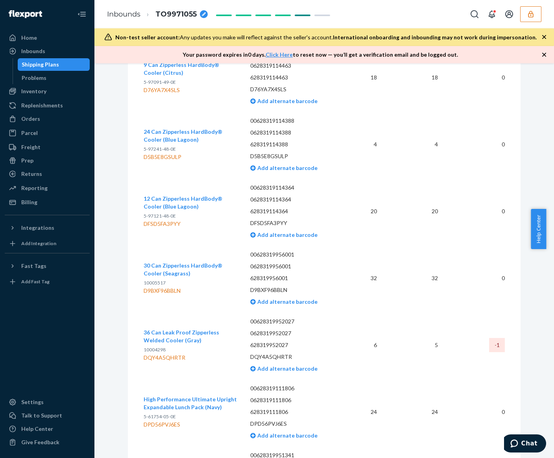
click at [529, 13] on icon "button" at bounding box center [531, 14] width 8 height 8
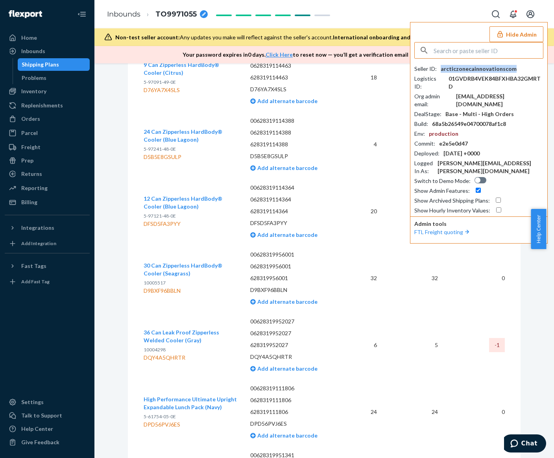
click at [493, 67] on div "arcticzonecainnovationscom" at bounding box center [478, 69] width 76 height 8
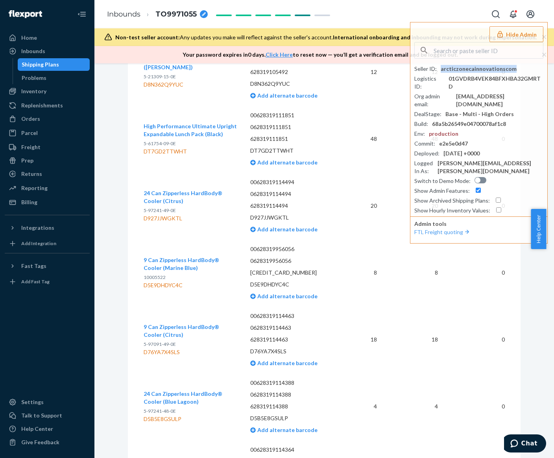
click at [518, 27] on button "Hide Admin" at bounding box center [516, 34] width 54 height 16
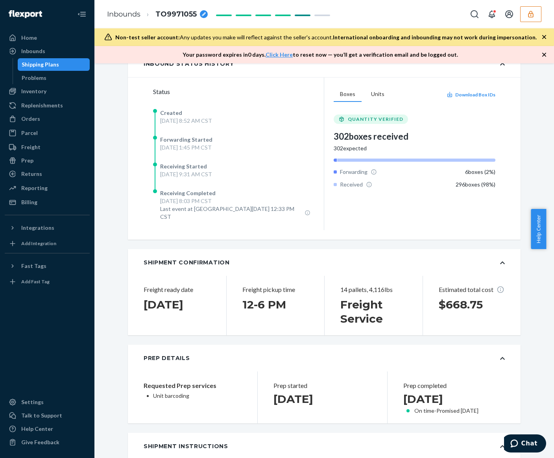
scroll to position [0, 0]
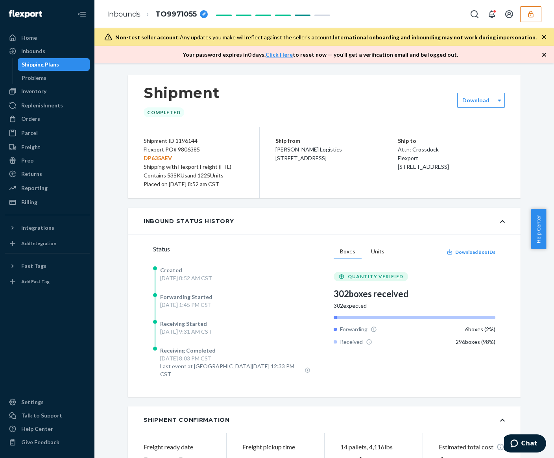
click at [187, 153] on div "Flexport PO# 9806385 DP635AEV" at bounding box center [194, 153] width 100 height 17
copy div "9806385"
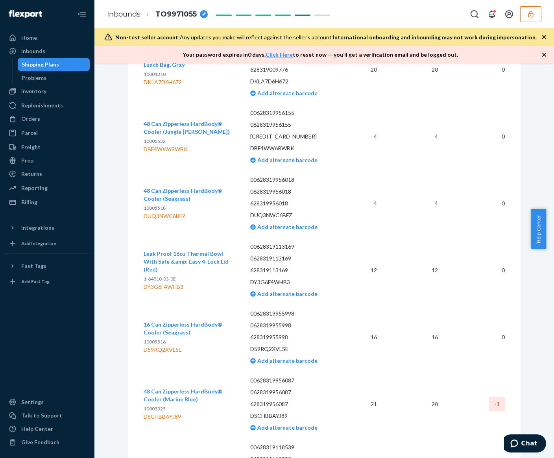
scroll to position [1520, 0]
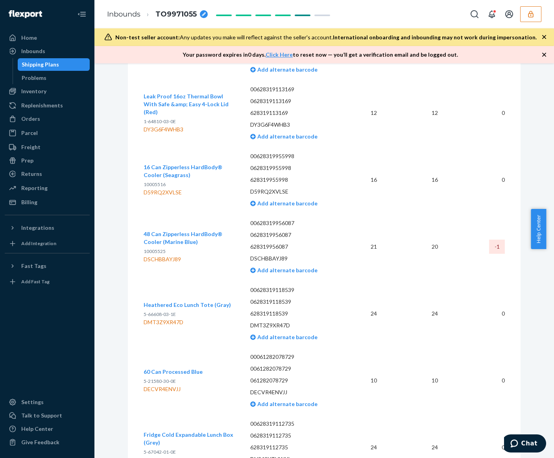
click at [157, 255] on div "DSCHBBAYJ89" at bounding box center [191, 259] width 94 height 8
copy div "DSCHBBAYJ89"
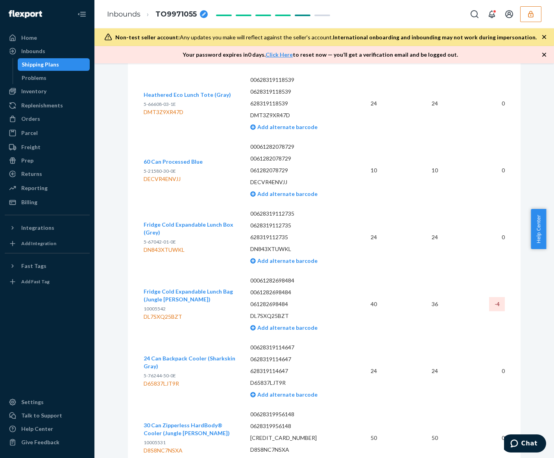
scroll to position [1888, 0]
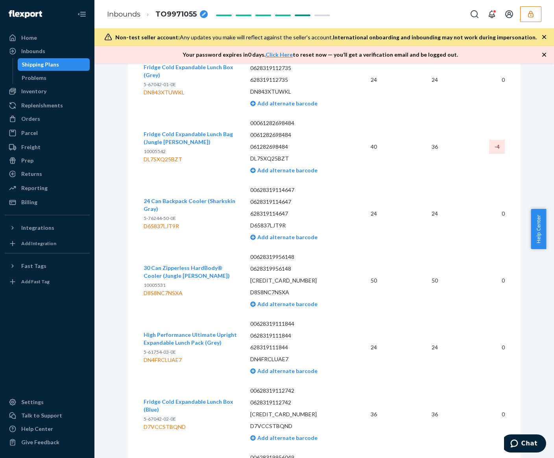
click at [162, 155] on div "DL7SXQ25BZT" at bounding box center [191, 159] width 94 height 8
copy div "DL7SXQ25BZT"
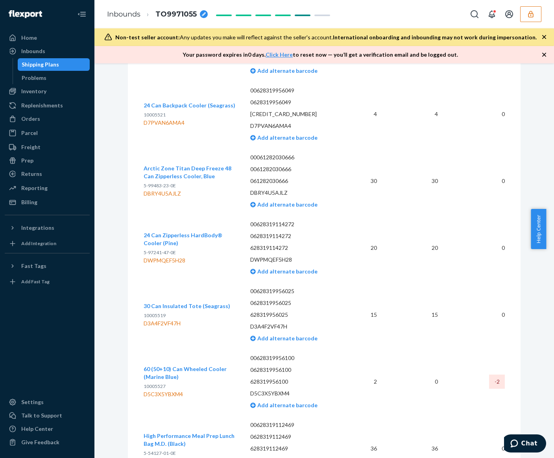
scroll to position [2359, 0]
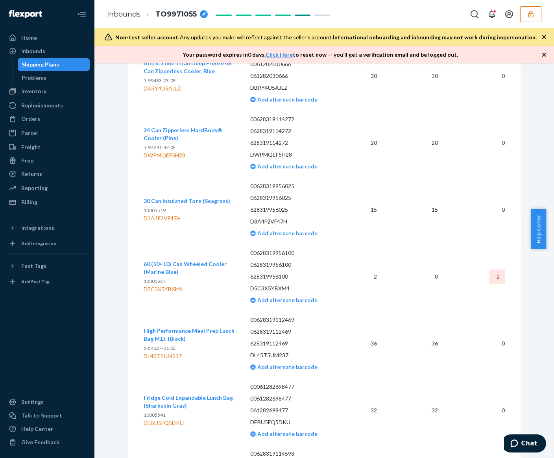
click at [150, 285] on div "D5C3X5YBXM4" at bounding box center [191, 289] width 94 height 8
copy div "D5C3X5YBXM4"
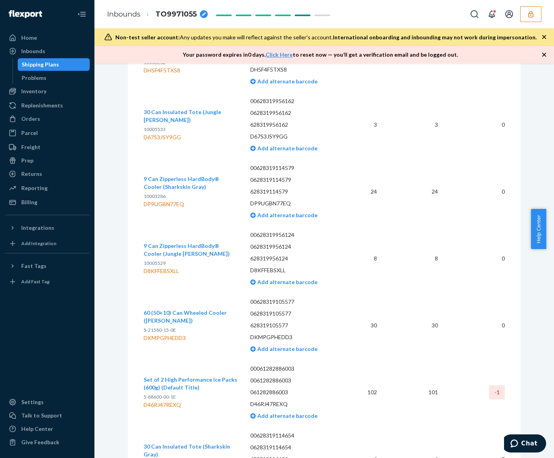
scroll to position [2884, 0]
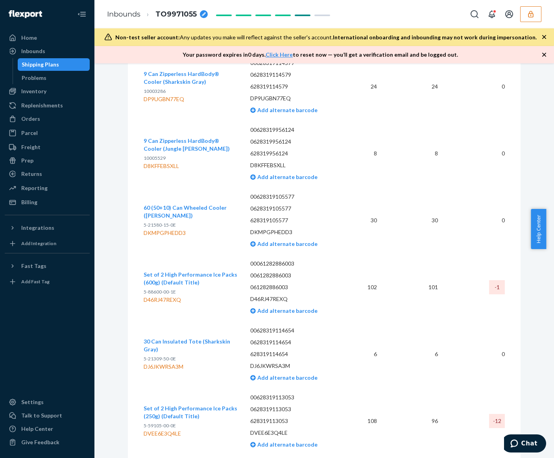
click at [158, 296] on div "D46RJ47REXQ" at bounding box center [191, 300] width 94 height 8
copy div "D46RJ47REXQ"
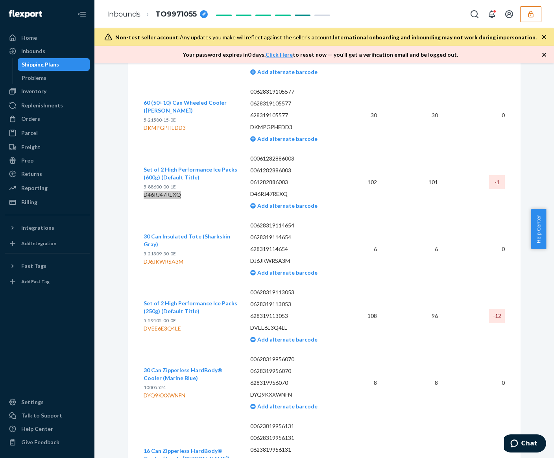
scroll to position [3041, 0]
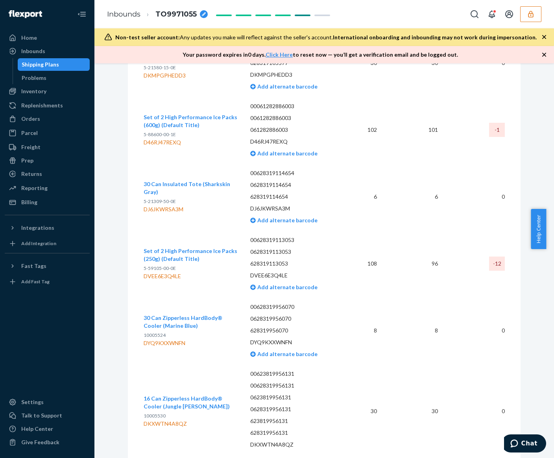
click at [161, 272] on div "DVEE6E3Q4LE" at bounding box center [191, 276] width 94 height 8
copy div "DVEE6E3Q4LE"
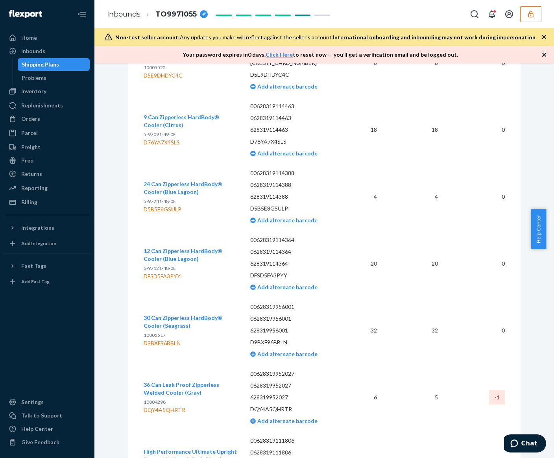
scroll to position [3827, 0]
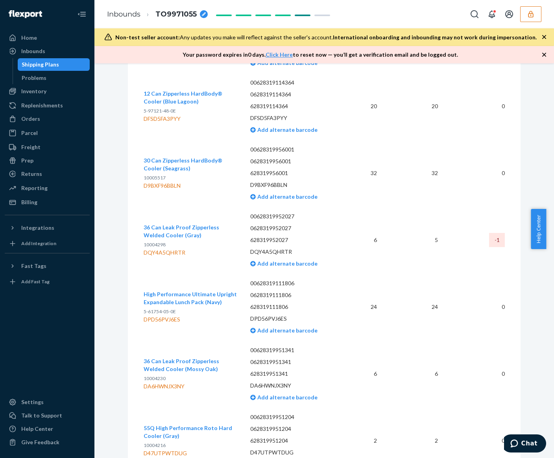
click at [158, 249] on div "DQY4A5QHRTR" at bounding box center [191, 253] width 94 height 8
copy div "DQY4A5QHRTR"
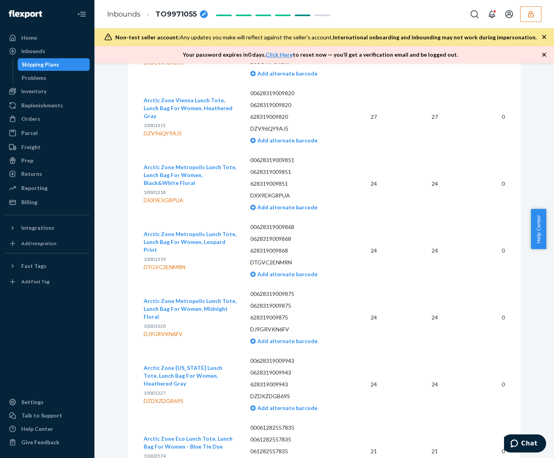
scroll to position [4530, 0]
